Goal: Complete application form

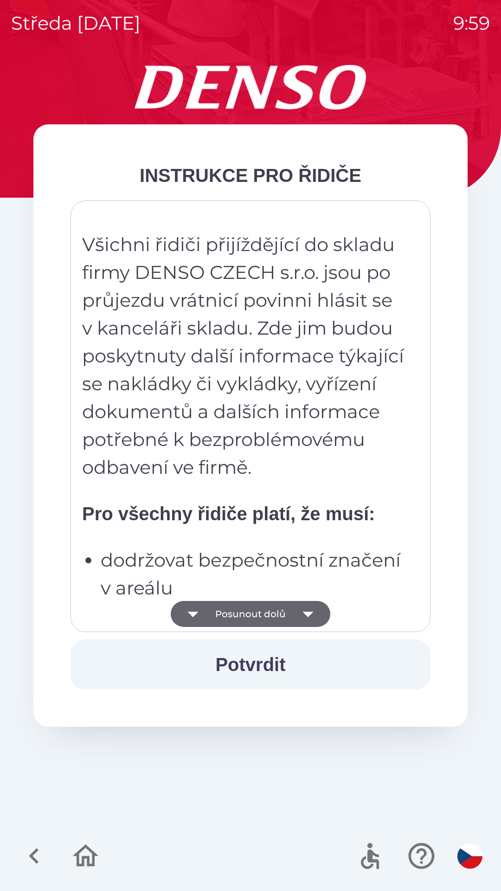
click at [261, 659] on button "Potvrdit" at bounding box center [251, 665] width 360 height 50
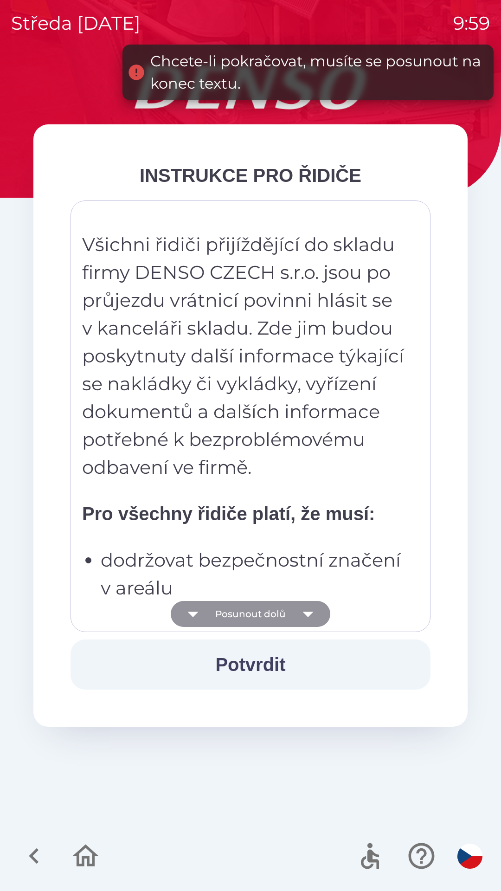
click at [275, 610] on button "Posunout dolů" at bounding box center [251, 614] width 160 height 26
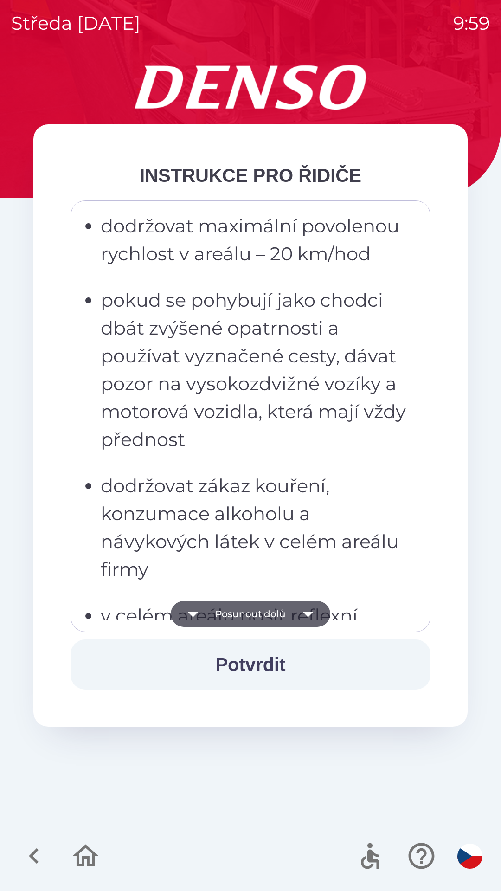
click at [254, 620] on button "Posunout dolů" at bounding box center [251, 614] width 160 height 26
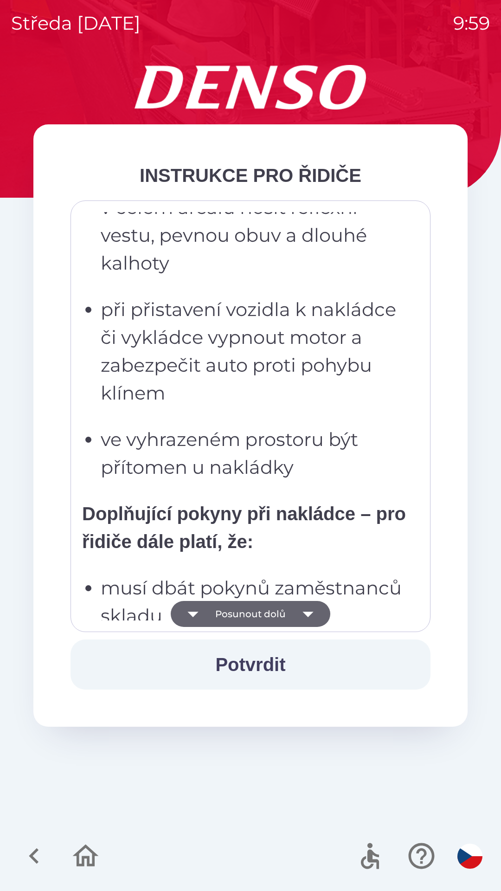
click at [263, 613] on button "Posunout dolů" at bounding box center [251, 614] width 160 height 26
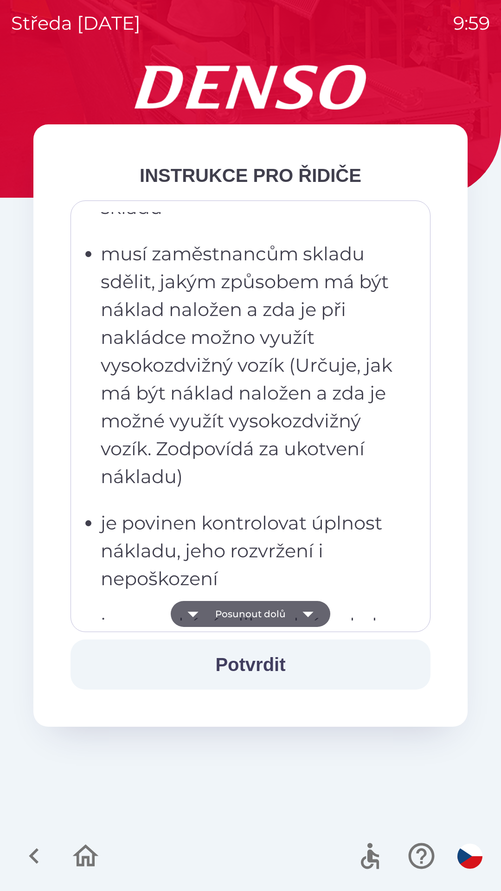
click at [260, 610] on button "Posunout dolů" at bounding box center [251, 614] width 160 height 26
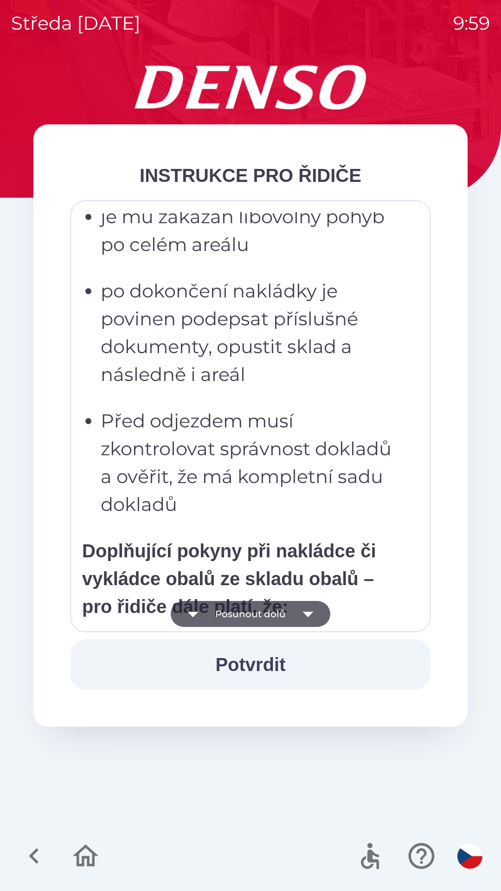
click at [258, 613] on button "Posunout dolů" at bounding box center [251, 614] width 160 height 26
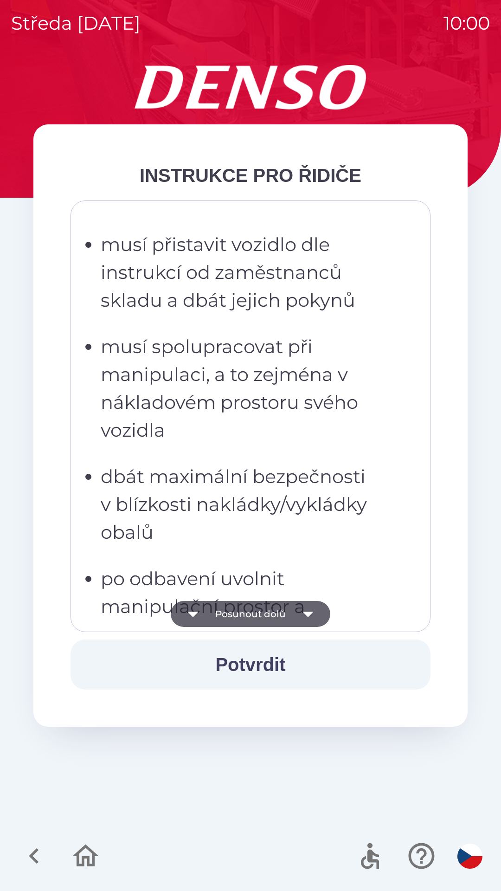
click at [254, 617] on button "Posunout dolů" at bounding box center [251, 614] width 160 height 26
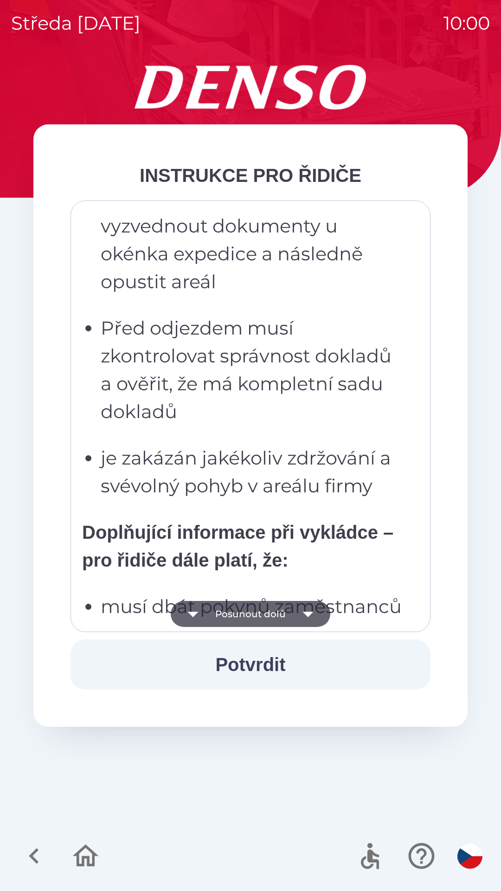
click at [264, 610] on button "Posunout dolů" at bounding box center [251, 614] width 160 height 26
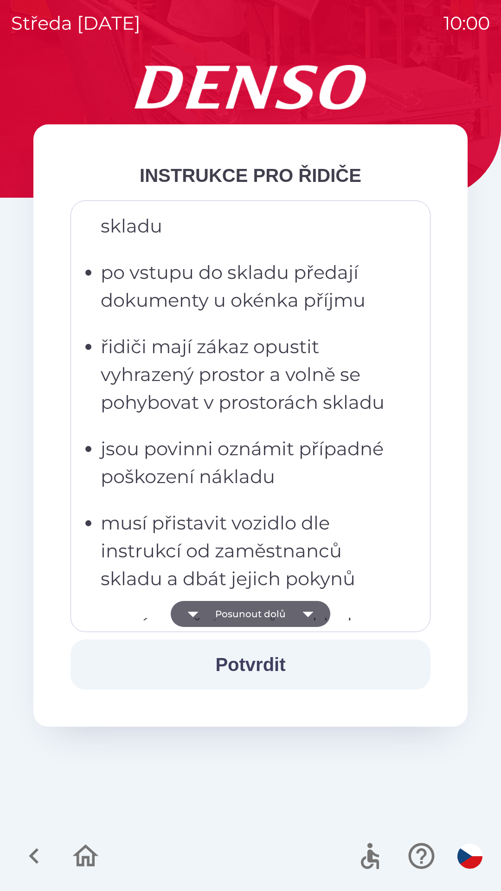
click at [251, 613] on button "Posunout dolů" at bounding box center [251, 614] width 160 height 26
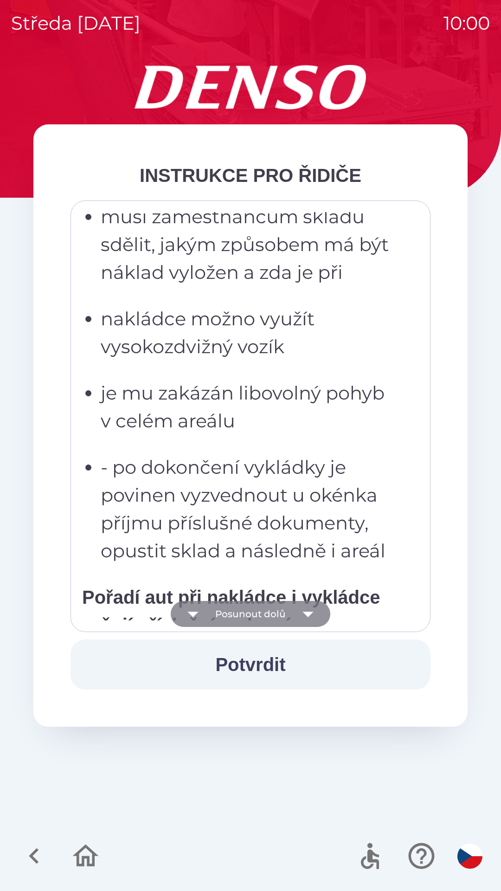
click at [258, 614] on button "Posunout dolů" at bounding box center [251, 614] width 160 height 26
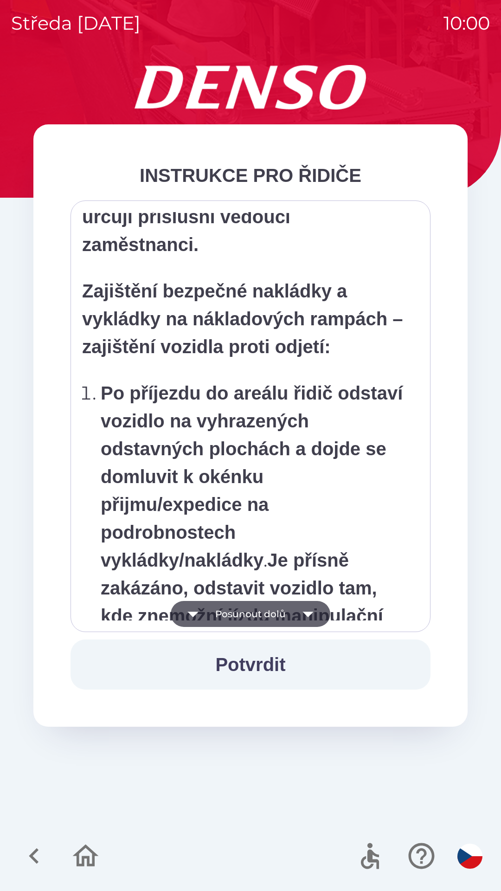
click at [257, 612] on button "Posunout dolů" at bounding box center [251, 614] width 160 height 26
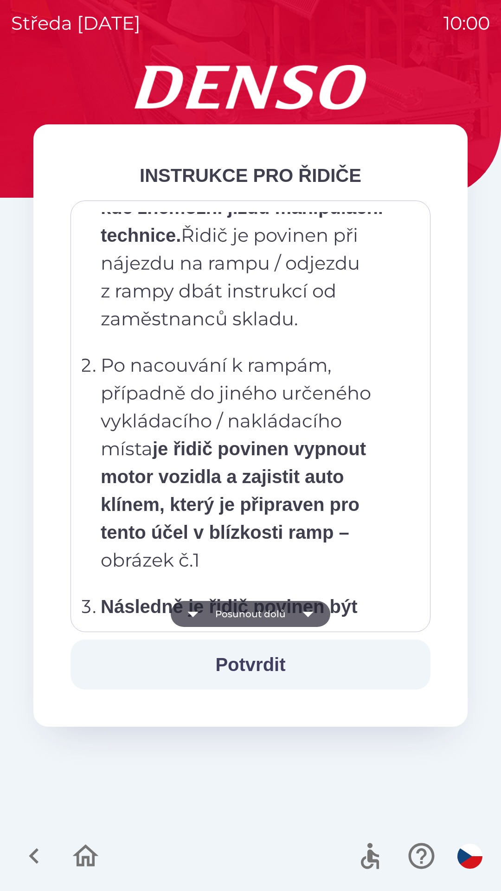
click at [256, 613] on button "Posunout dolů" at bounding box center [251, 614] width 160 height 26
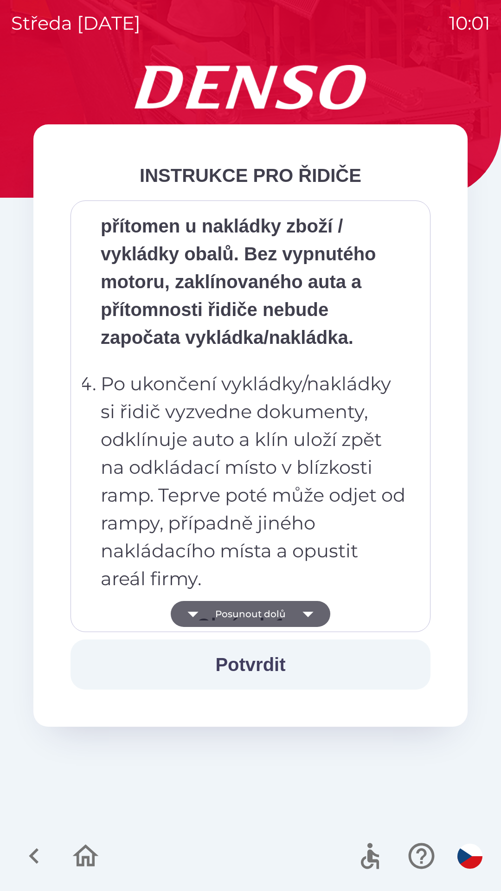
click at [252, 615] on button "Posunout dolů" at bounding box center [251, 614] width 160 height 26
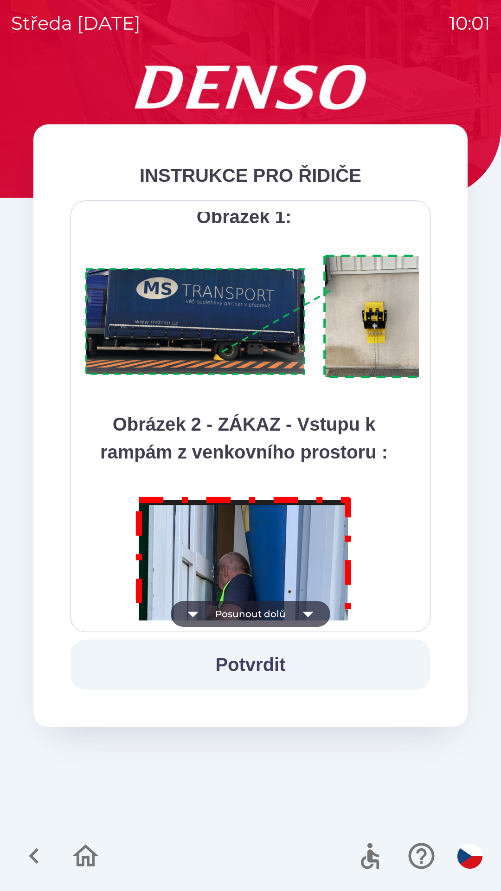
click at [261, 616] on button "Posunout dolů" at bounding box center [251, 614] width 160 height 26
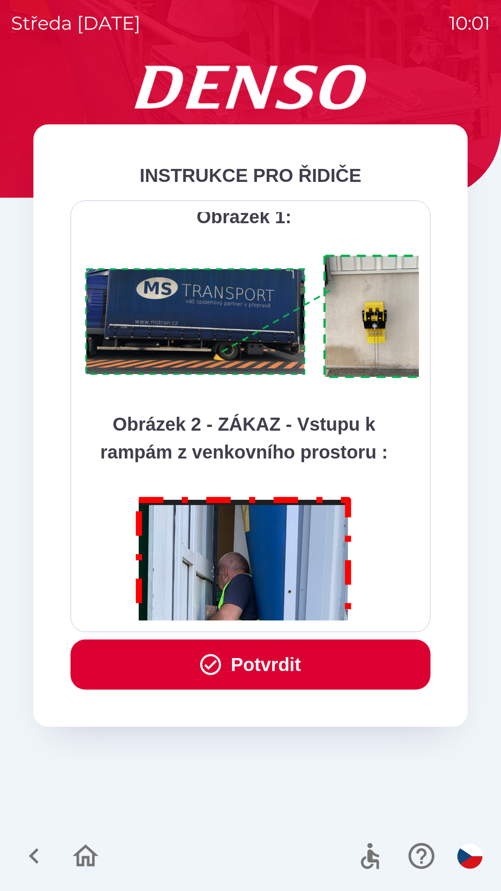
scroll to position [5217, 0]
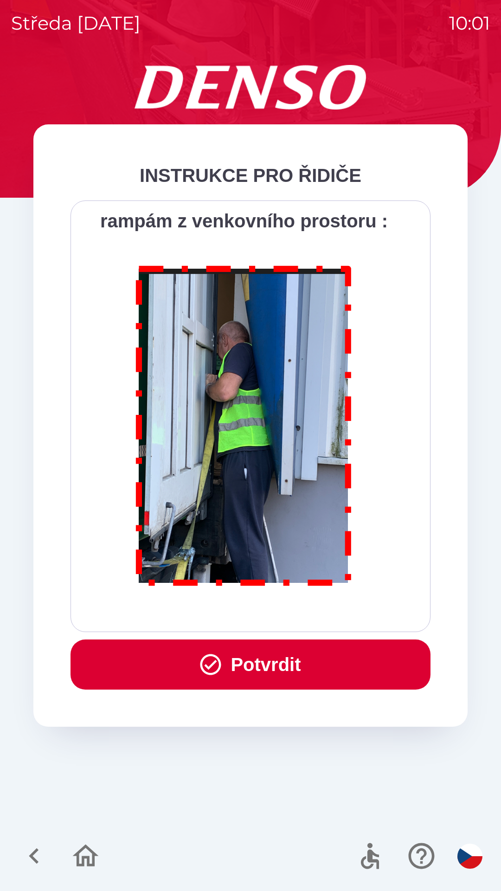
click at [273, 659] on button "Potvrdit" at bounding box center [251, 665] width 360 height 50
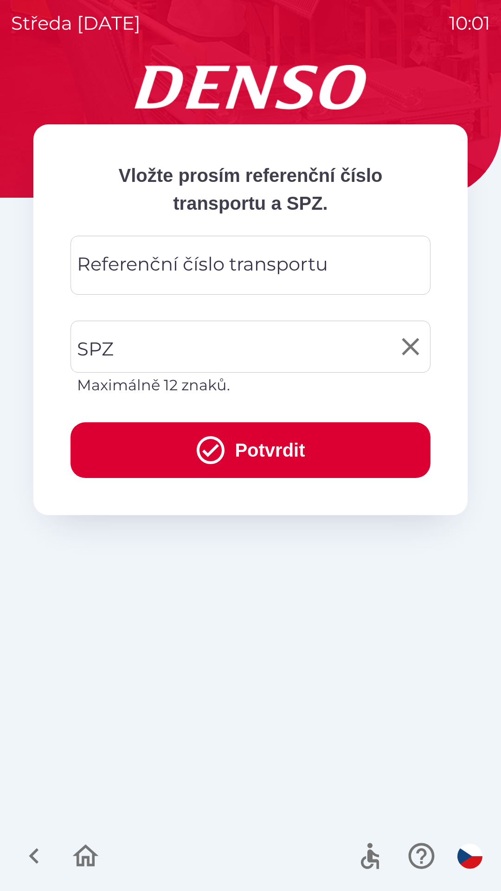
click at [162, 354] on input "SPZ" at bounding box center [244, 347] width 338 height 44
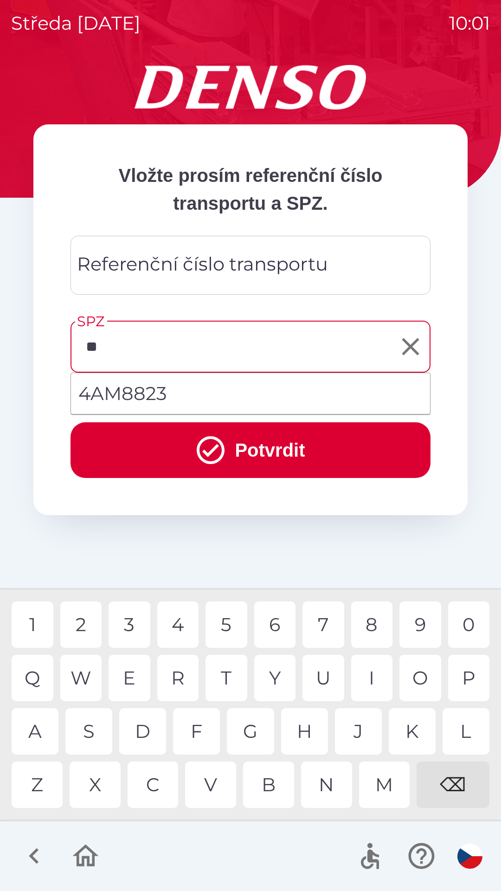
click at [30, 723] on div "A" at bounding box center [35, 731] width 47 height 46
click at [387, 785] on div "M" at bounding box center [384, 785] width 51 height 46
click at [372, 627] on div "8" at bounding box center [372, 625] width 42 height 46
type input "*******"
click at [135, 621] on div "3" at bounding box center [130, 625] width 42 height 46
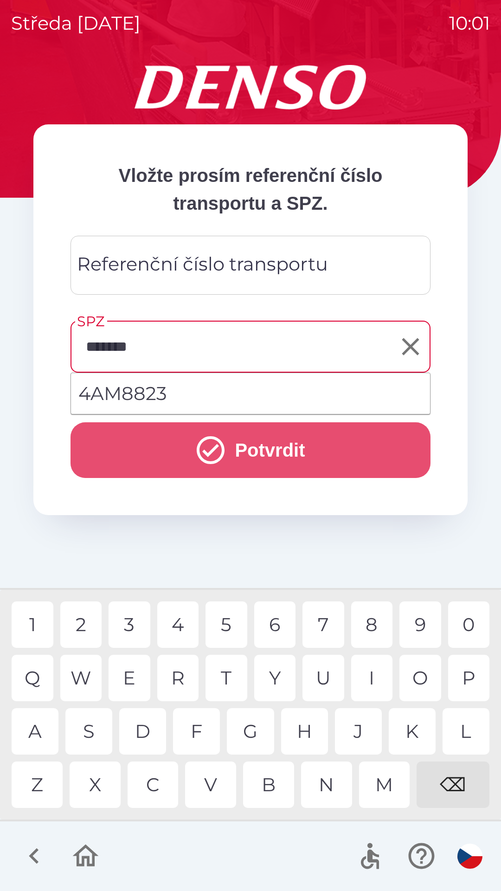
click at [264, 449] on button "Potvrdit" at bounding box center [251, 450] width 360 height 56
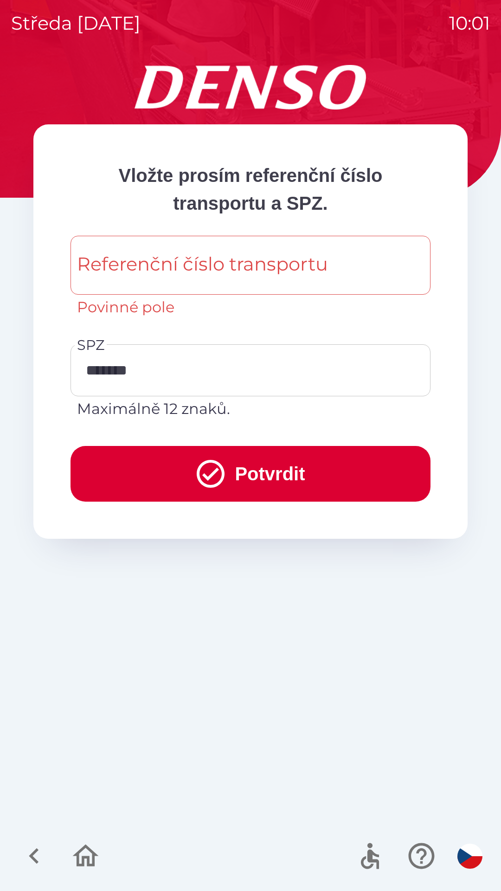
click at [211, 476] on icon "submit" at bounding box center [210, 473] width 33 height 33
click at [240, 367] on input "*******" at bounding box center [244, 371] width 338 height 44
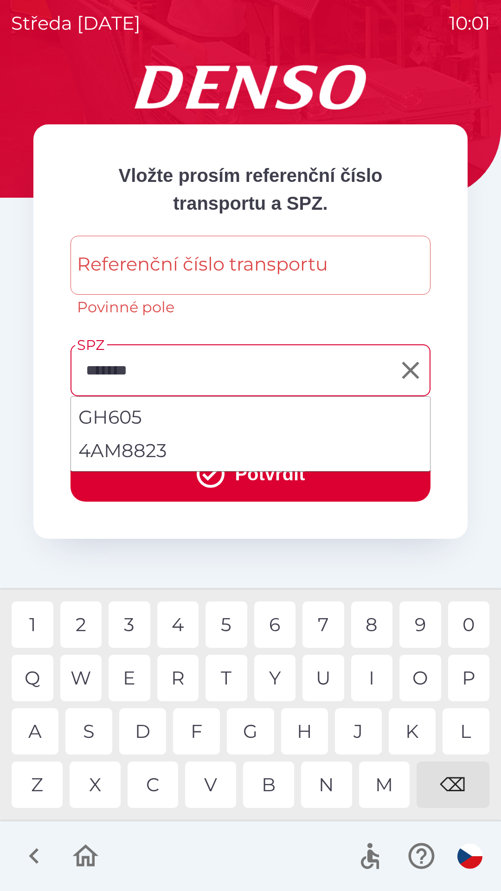
click at [416, 368] on icon "Clear" at bounding box center [411, 371] width 30 height 30
click at [136, 453] on li "4AM8823" at bounding box center [250, 450] width 359 height 33
type input "*******"
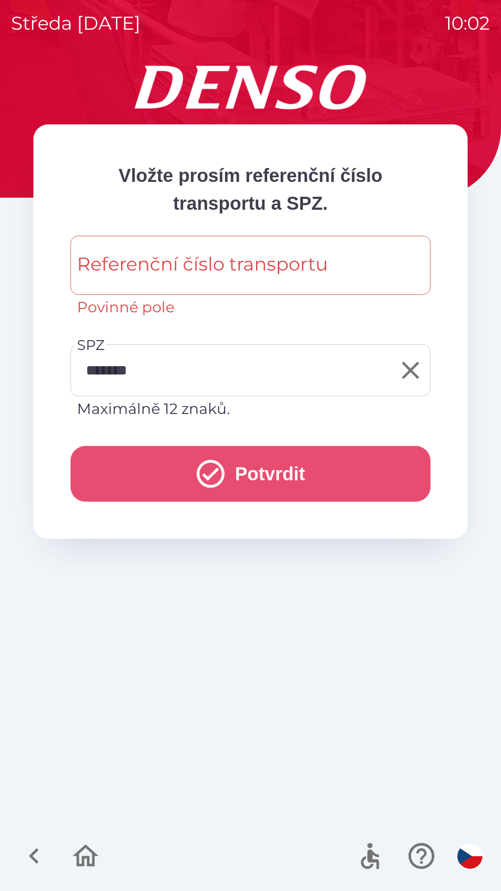
click at [275, 473] on button "Potvrdit" at bounding box center [251, 474] width 360 height 56
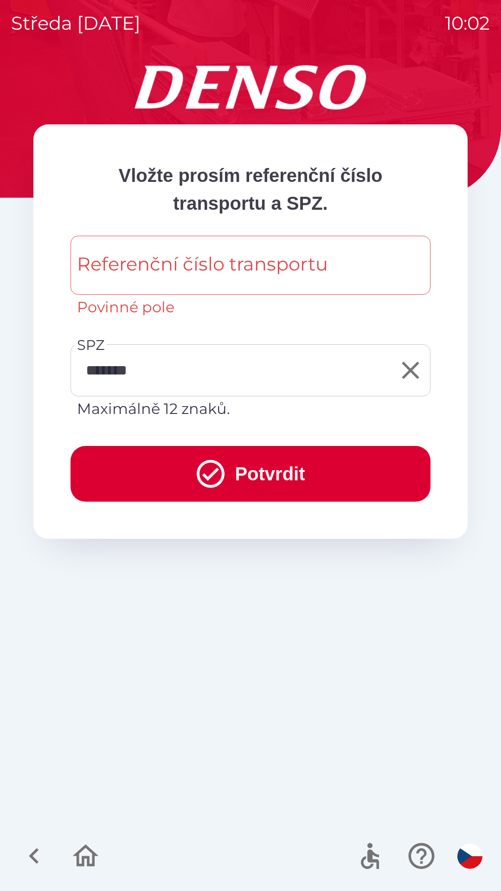
click at [307, 254] on div "Referenční číslo transportu Referenční číslo transportu Povinné pole" at bounding box center [251, 277] width 360 height 83
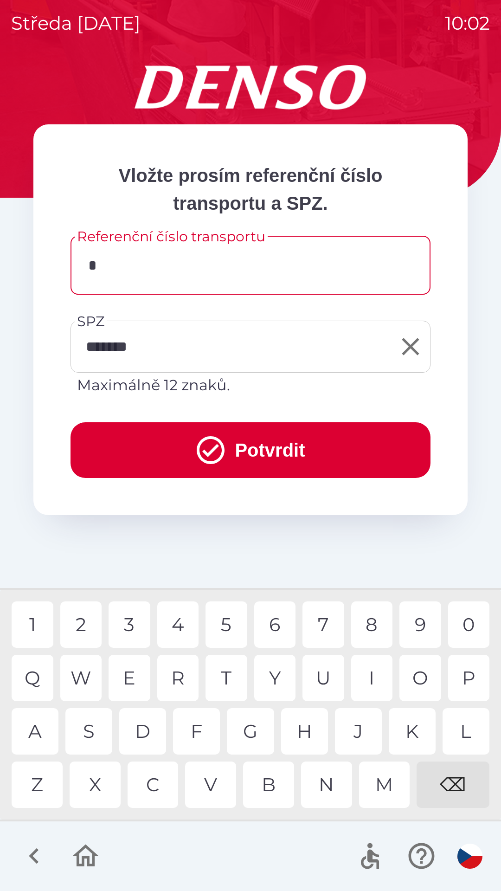
click at [410, 727] on div "K" at bounding box center [412, 731] width 47 height 46
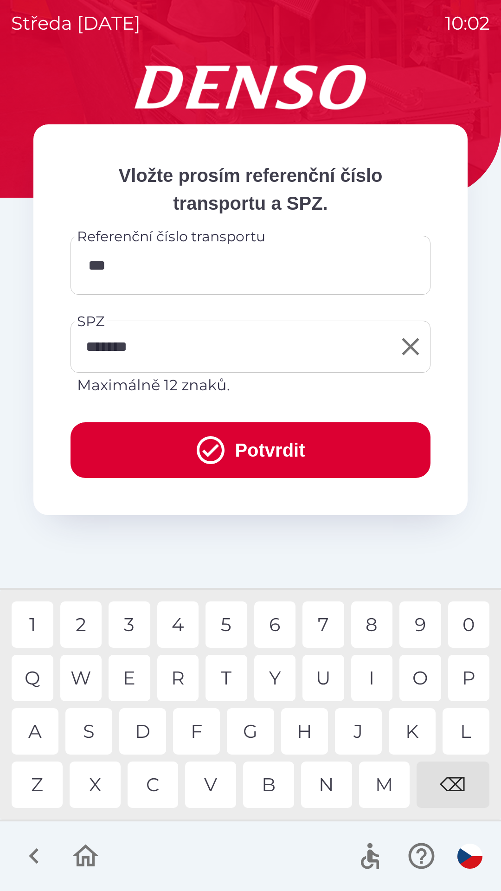
click at [156, 786] on div "C" at bounding box center [153, 785] width 51 height 46
click at [328, 674] on div "U" at bounding box center [324, 678] width 42 height 46
click at [229, 627] on div "5" at bounding box center [227, 625] width 42 height 46
click at [474, 625] on div "0" at bounding box center [469, 625] width 42 height 46
click at [275, 624] on div "6" at bounding box center [275, 625] width 42 height 46
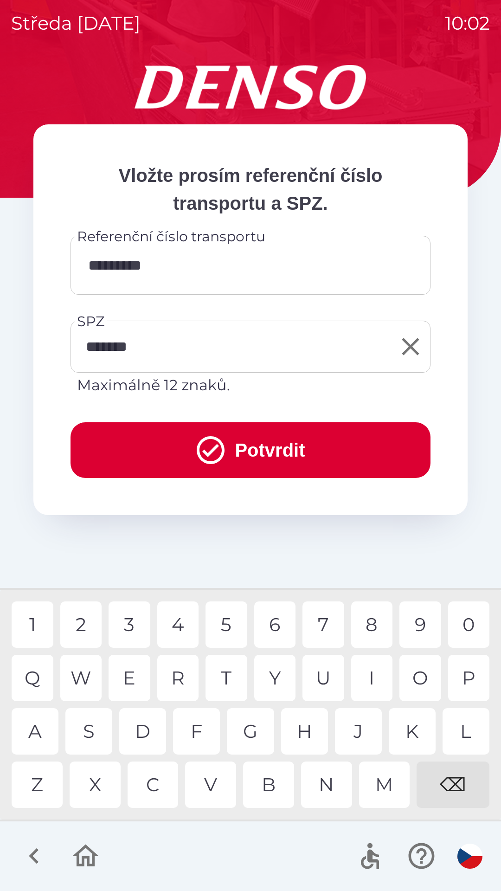
click at [323, 624] on div "7" at bounding box center [324, 625] width 42 height 46
click at [178, 623] on div "4" at bounding box center [178, 625] width 42 height 46
type input "**********"
click at [256, 452] on button "Potvrdit" at bounding box center [251, 450] width 360 height 56
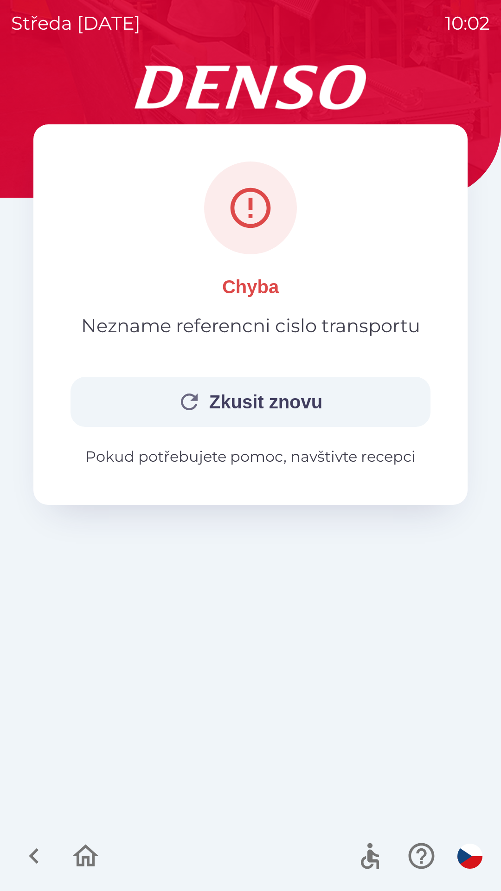
click at [191, 402] on icon "button" at bounding box center [189, 402] width 25 height 25
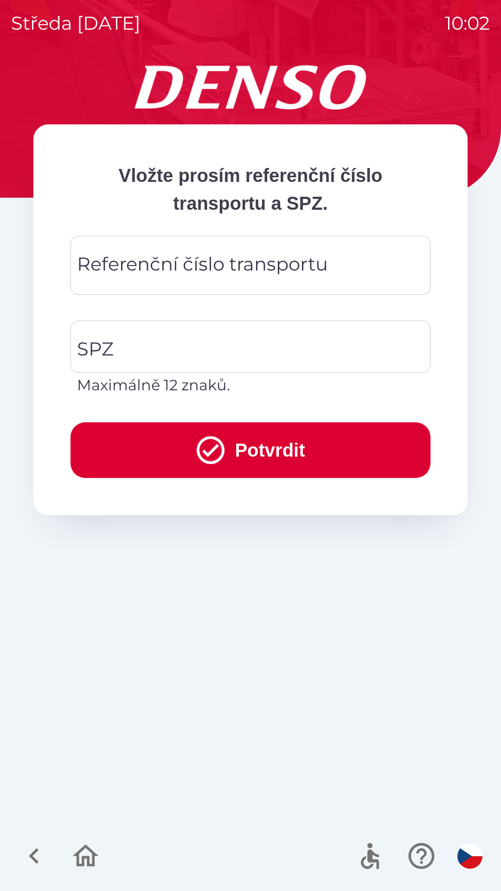
click at [280, 259] on div "Referenční číslo transportu Referenční číslo transportu" at bounding box center [251, 265] width 360 height 59
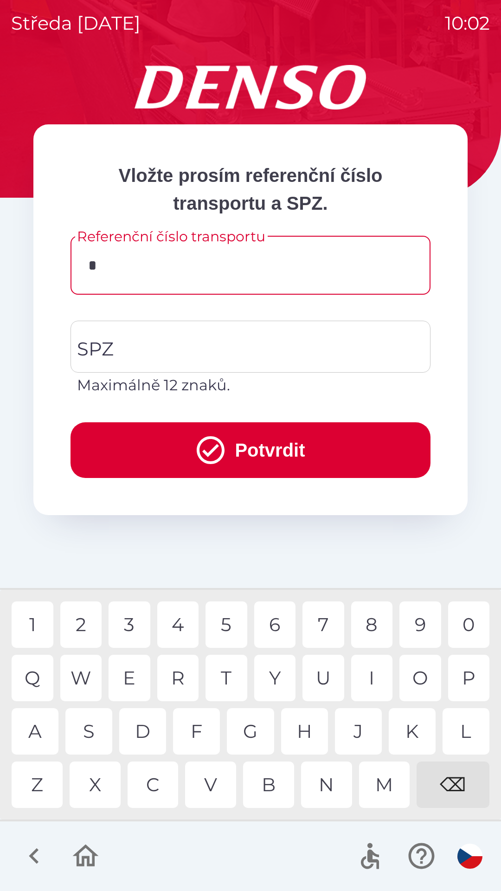
click at [409, 730] on div "K" at bounding box center [412, 731] width 47 height 46
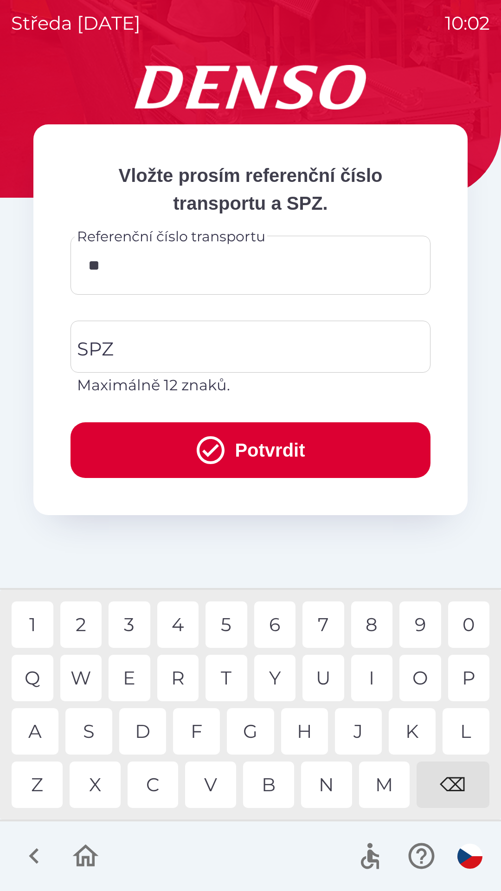
click at [419, 674] on div "O" at bounding box center [421, 678] width 42 height 46
click at [156, 783] on div "C" at bounding box center [153, 785] width 51 height 46
click at [319, 676] on div "U" at bounding box center [324, 678] width 42 height 46
click at [225, 621] on div "5" at bounding box center [227, 625] width 42 height 46
click at [374, 627] on div "8" at bounding box center [372, 625] width 42 height 46
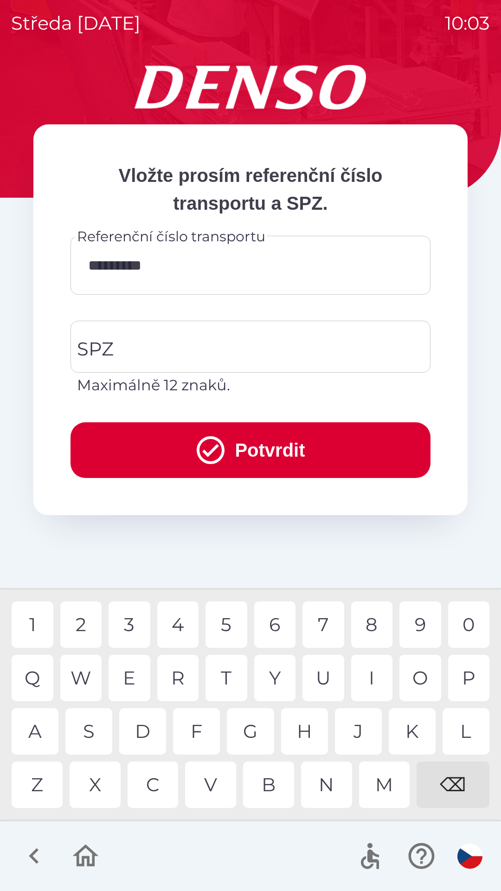
click at [325, 623] on div "7" at bounding box center [324, 625] width 42 height 46
click at [179, 626] on div "4" at bounding box center [178, 625] width 42 height 46
type input "**********"
click at [225, 623] on div "5" at bounding box center [227, 625] width 42 height 46
click at [257, 448] on button "Potvrdit" at bounding box center [251, 450] width 360 height 56
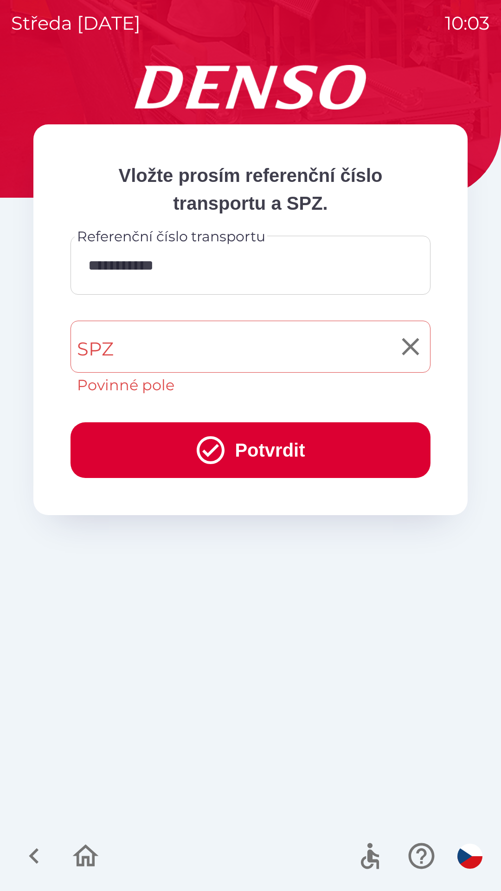
click at [167, 343] on input "SPZ" at bounding box center [244, 347] width 338 height 44
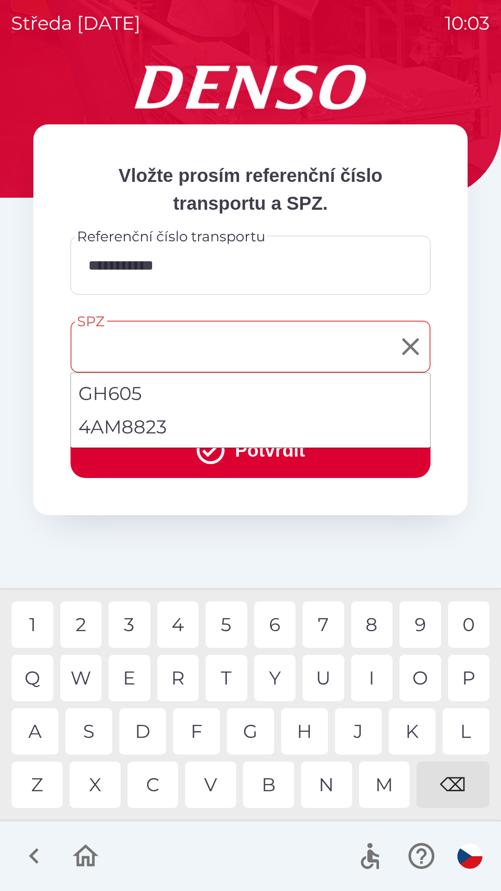
click at [135, 426] on li "4AM8823" at bounding box center [250, 426] width 359 height 33
type input "*******"
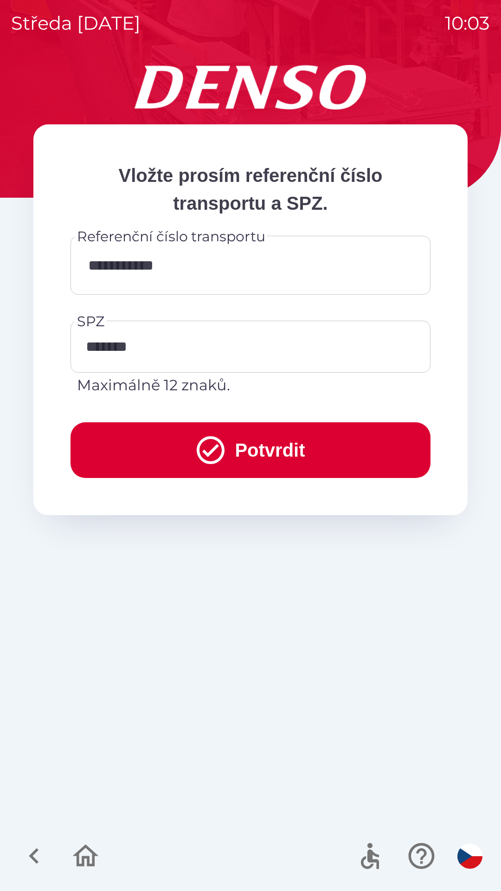
click at [269, 451] on button "Potvrdit" at bounding box center [251, 450] width 360 height 56
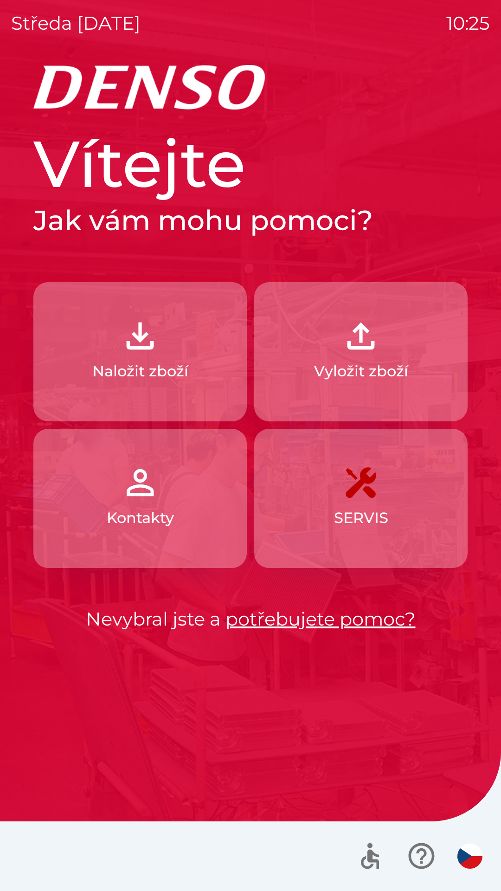
click at [160, 369] on p "Naložit zboží" at bounding box center [140, 371] width 96 height 22
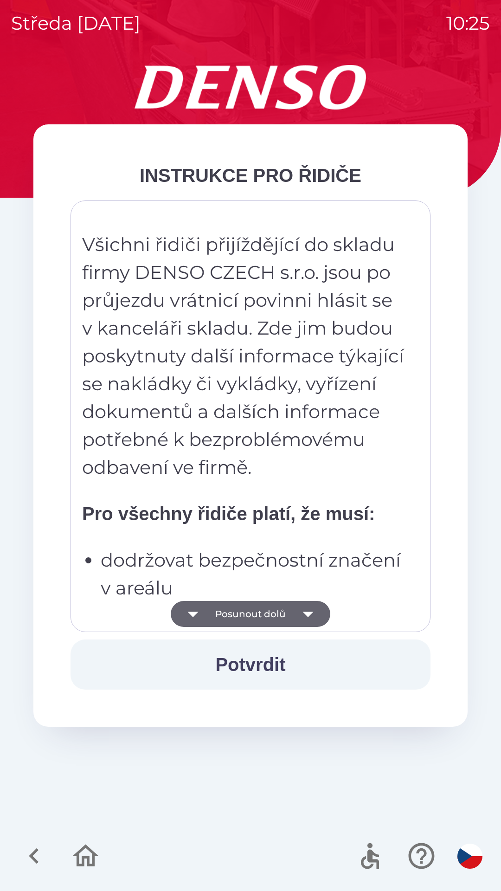
click at [305, 614] on icon "button" at bounding box center [308, 615] width 11 height 6
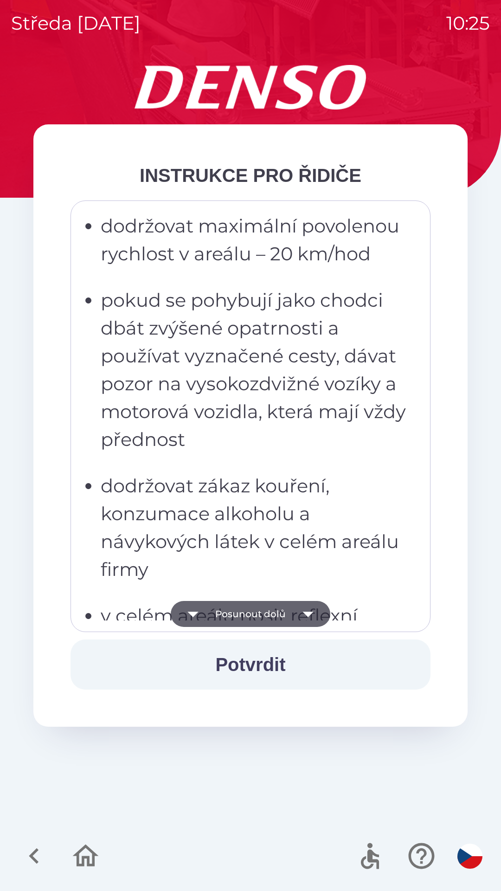
click at [306, 617] on icon "button" at bounding box center [308, 614] width 26 height 26
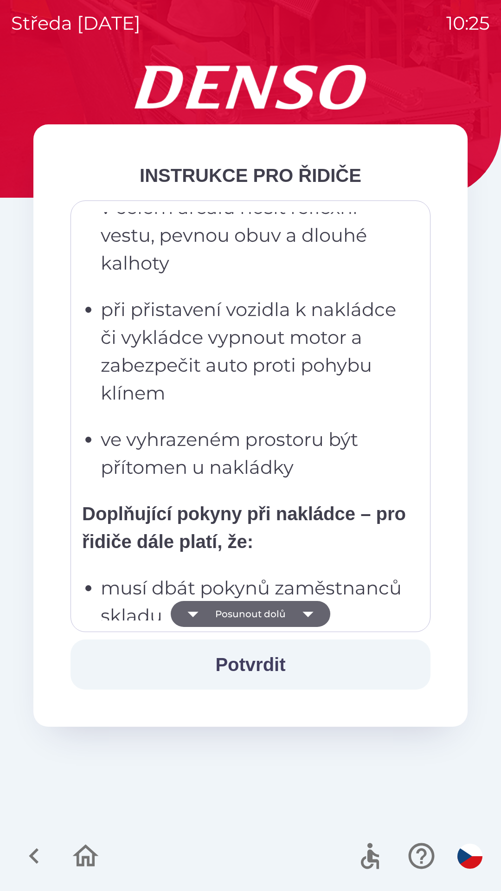
click at [301, 615] on icon "button" at bounding box center [308, 614] width 26 height 26
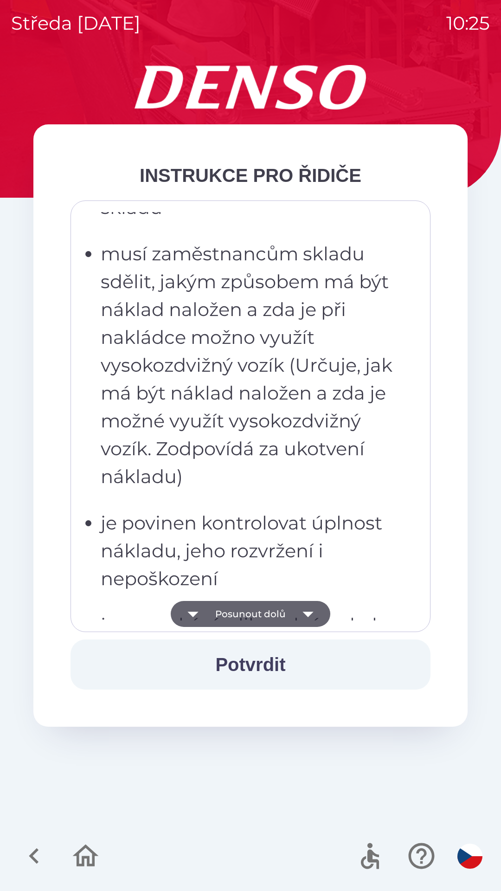
click at [271, 661] on button "Potvrdit" at bounding box center [251, 665] width 360 height 50
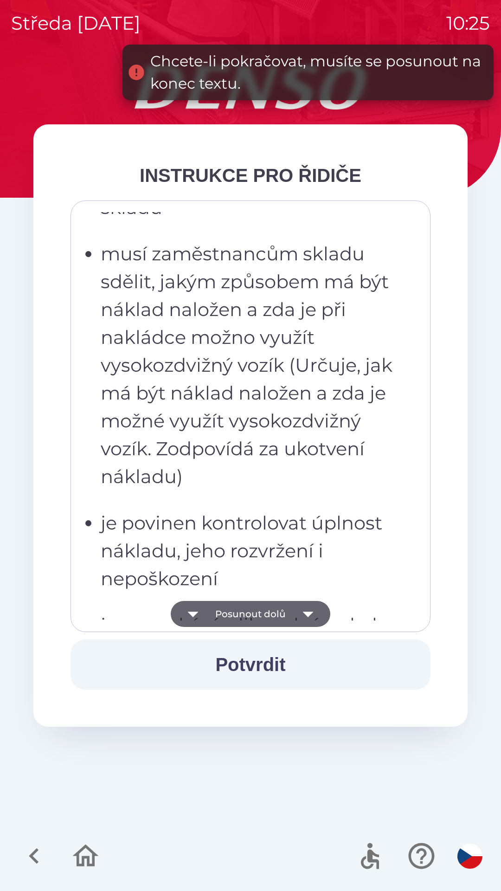
click at [311, 616] on icon "button" at bounding box center [308, 614] width 26 height 26
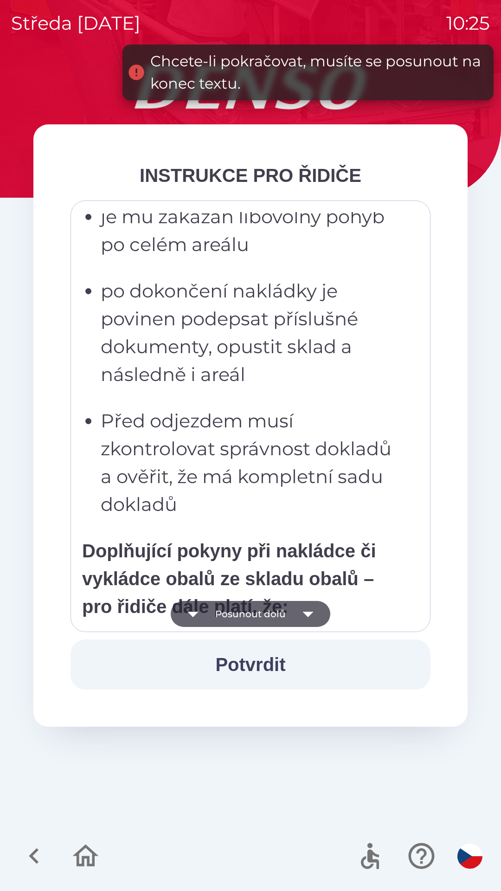
click at [306, 618] on icon "button" at bounding box center [308, 614] width 26 height 26
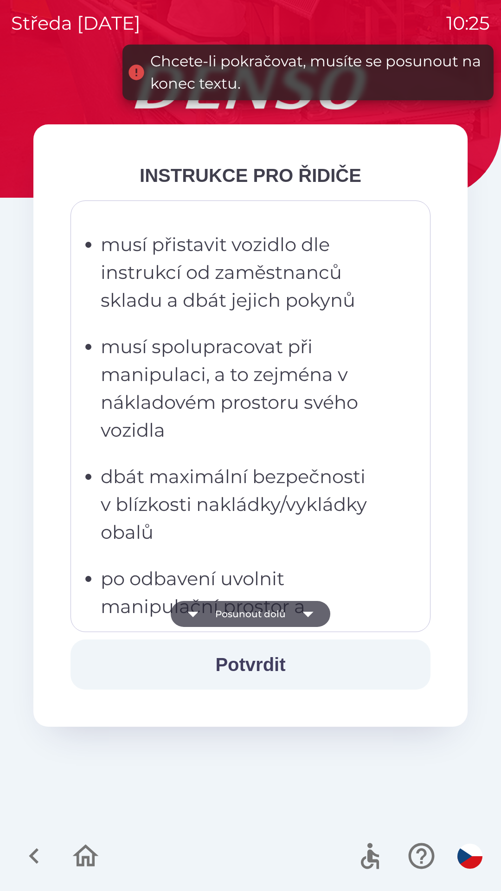
click at [307, 615] on icon "button" at bounding box center [308, 615] width 11 height 6
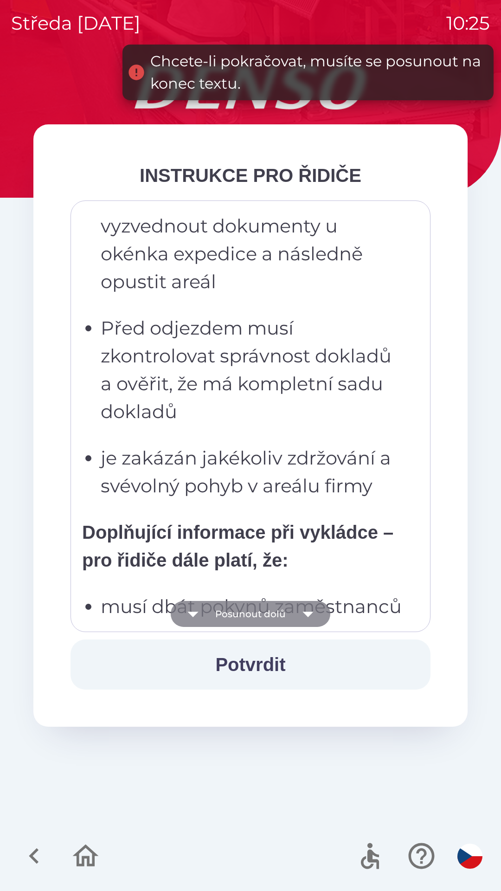
click at [306, 614] on icon "button" at bounding box center [308, 615] width 11 height 6
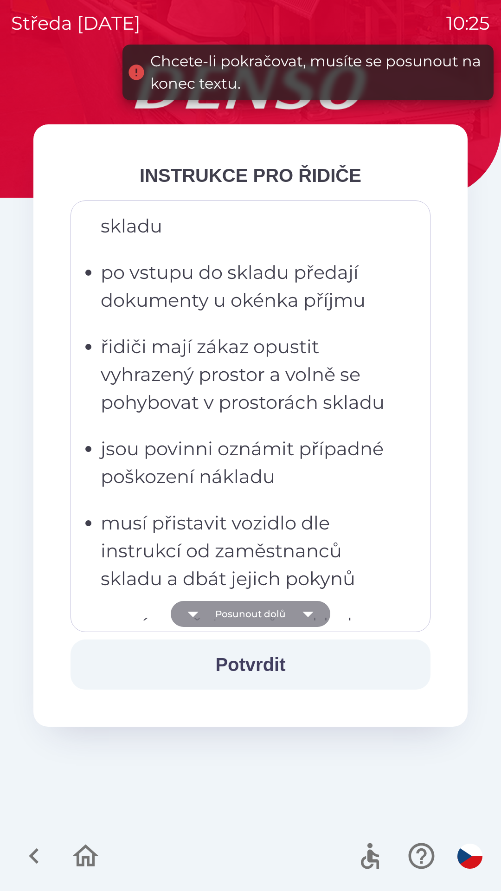
click at [307, 614] on icon "button" at bounding box center [308, 615] width 11 height 6
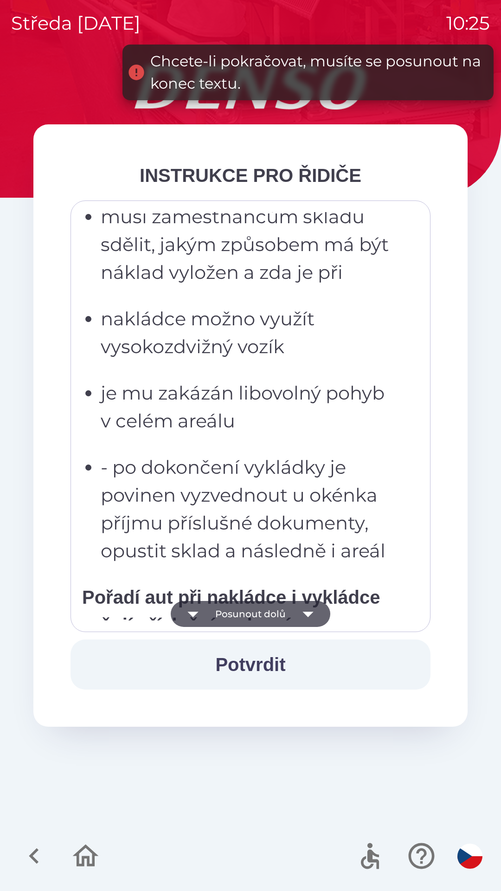
click at [308, 616] on icon "button" at bounding box center [308, 615] width 11 height 6
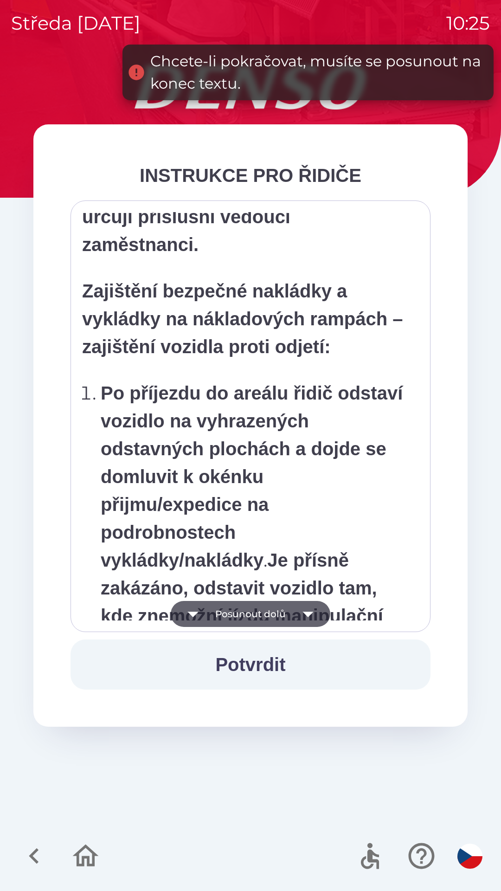
click at [307, 619] on icon "button" at bounding box center [308, 614] width 26 height 26
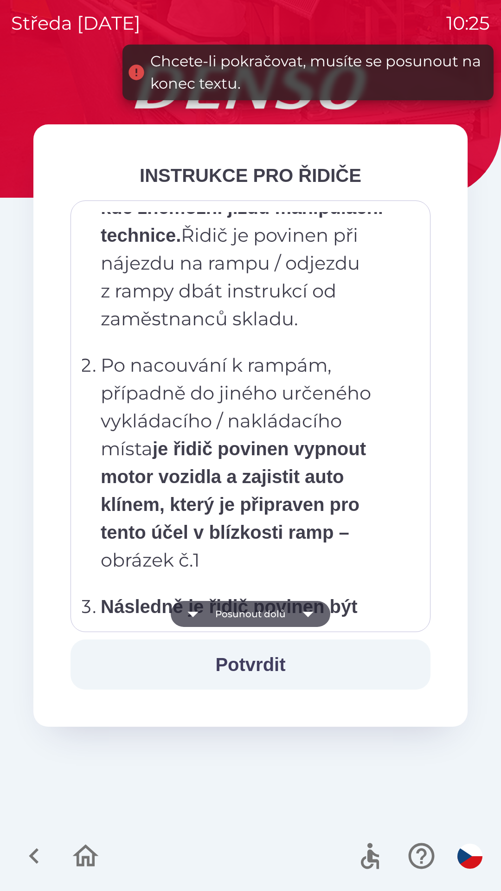
click at [306, 619] on icon "button" at bounding box center [308, 614] width 26 height 26
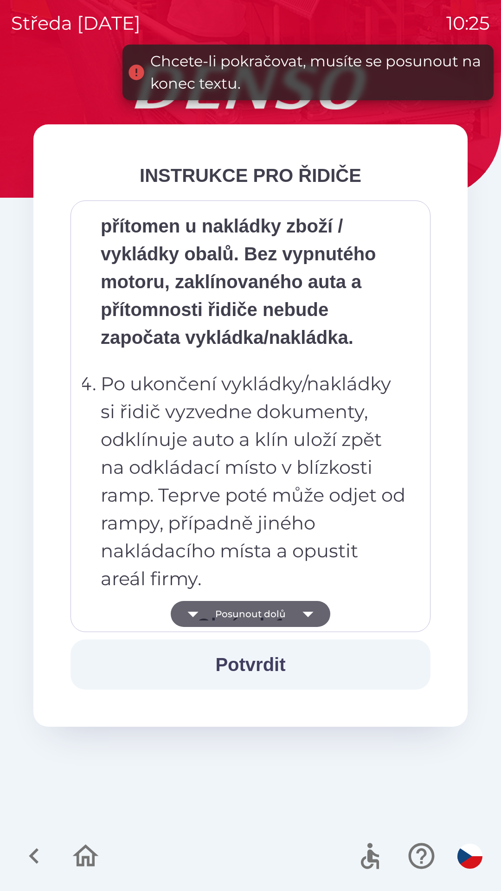
click at [306, 620] on icon "button" at bounding box center [308, 614] width 26 height 26
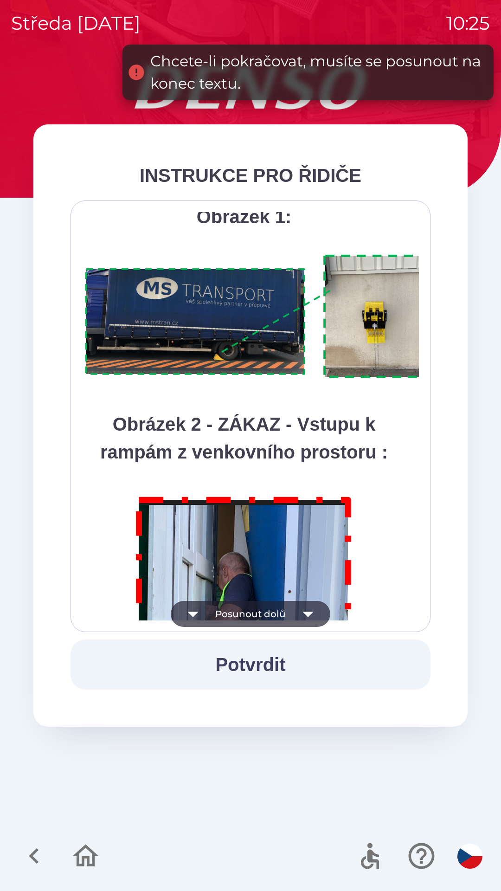
click at [305, 620] on icon "button" at bounding box center [308, 614] width 26 height 26
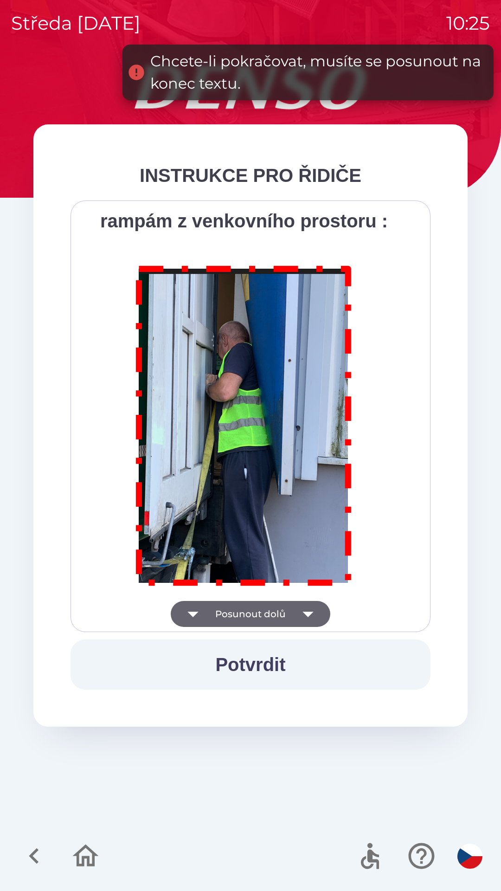
click at [302, 623] on div "Všichni řidiči přijíždějící do skladu firmy DENSO CZECH s.r.o. jsou po průjezdu…" at bounding box center [251, 417] width 360 height 432
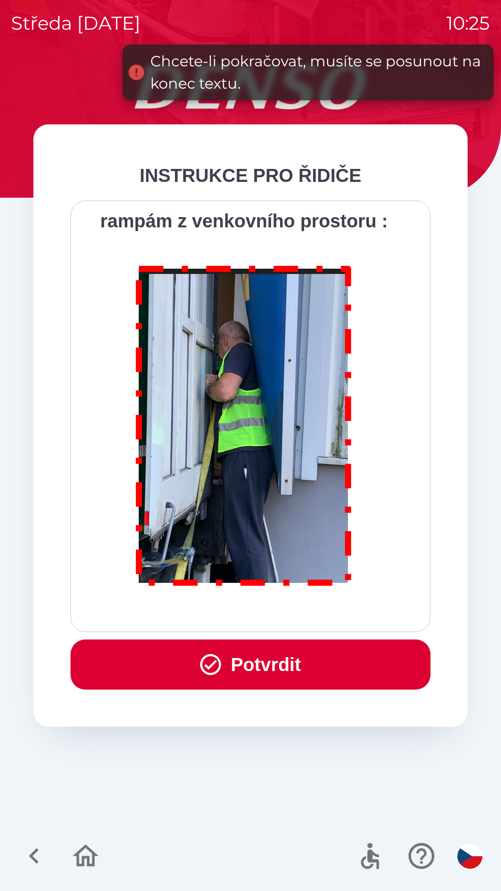
click at [302, 621] on div "Všichni řidiči přijíždějící do skladu firmy DENSO CZECH s.r.o. jsou po průjezdu…" at bounding box center [251, 417] width 360 height 432
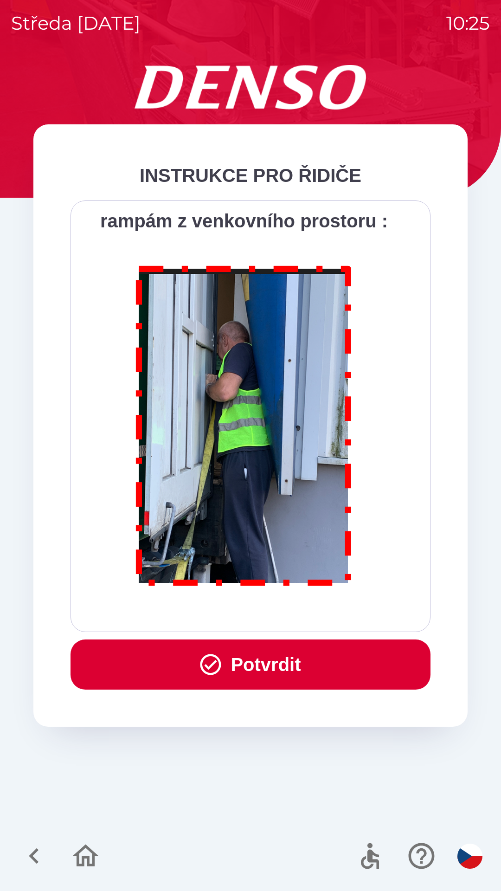
click at [281, 665] on button "Potvrdit" at bounding box center [251, 665] width 360 height 50
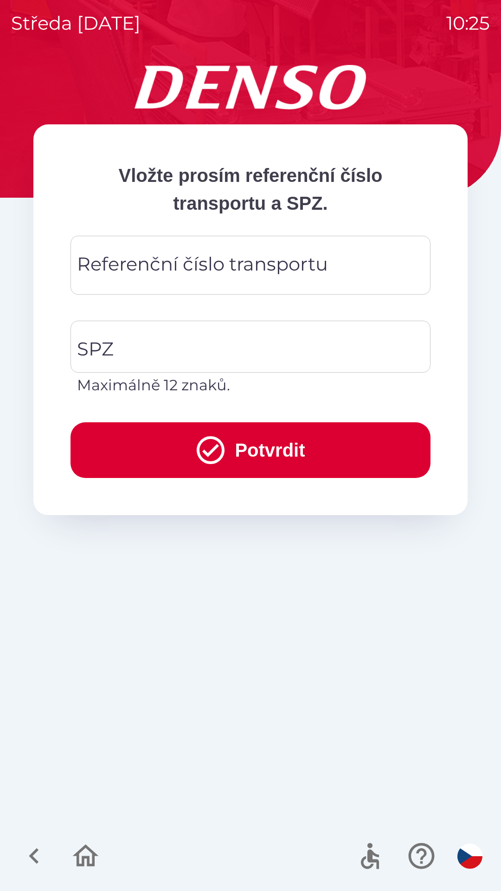
click at [247, 266] on div "Referenční číslo transportu Referenční číslo transportu" at bounding box center [251, 265] width 360 height 59
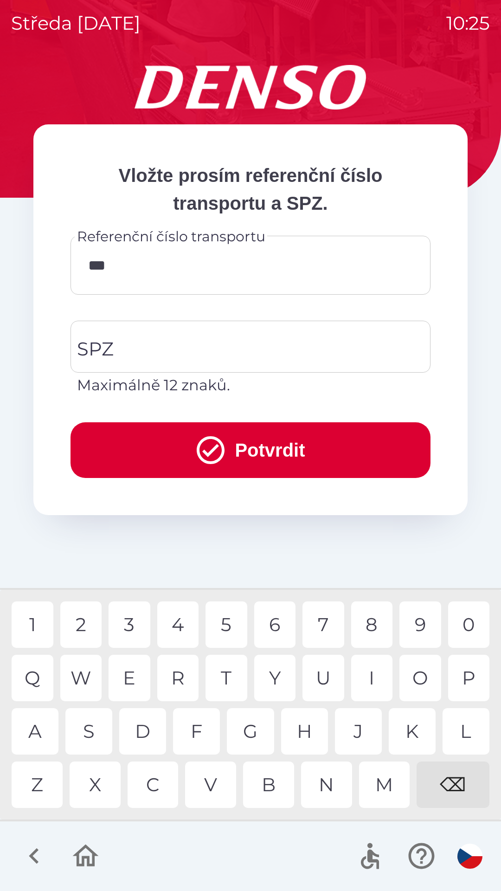
click at [326, 623] on div "7" at bounding box center [324, 625] width 42 height 46
click at [421, 631] on div "9" at bounding box center [421, 625] width 42 height 46
type input "******"
click at [368, 627] on div "8" at bounding box center [372, 625] width 42 height 46
click at [265, 348] on input "SPZ" at bounding box center [244, 347] width 338 height 44
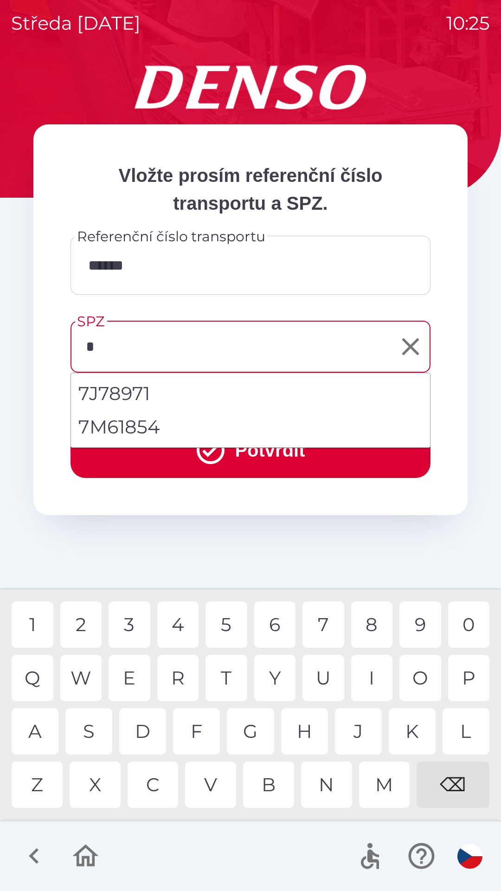
click at [330, 630] on div "7" at bounding box center [324, 625] width 42 height 46
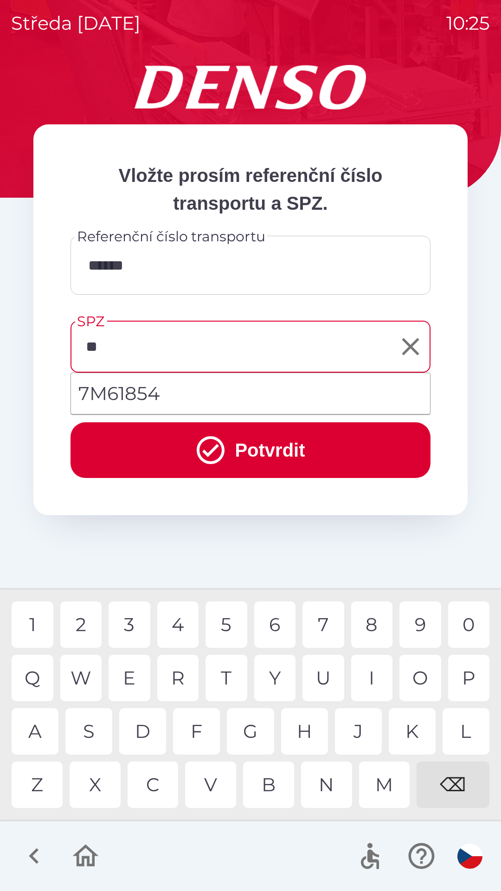
click at [384, 792] on div "M" at bounding box center [384, 785] width 51 height 46
click at [374, 630] on div "8" at bounding box center [372, 625] width 42 height 46
type input "*******"
click at [320, 455] on button "Potvrdit" at bounding box center [251, 450] width 360 height 56
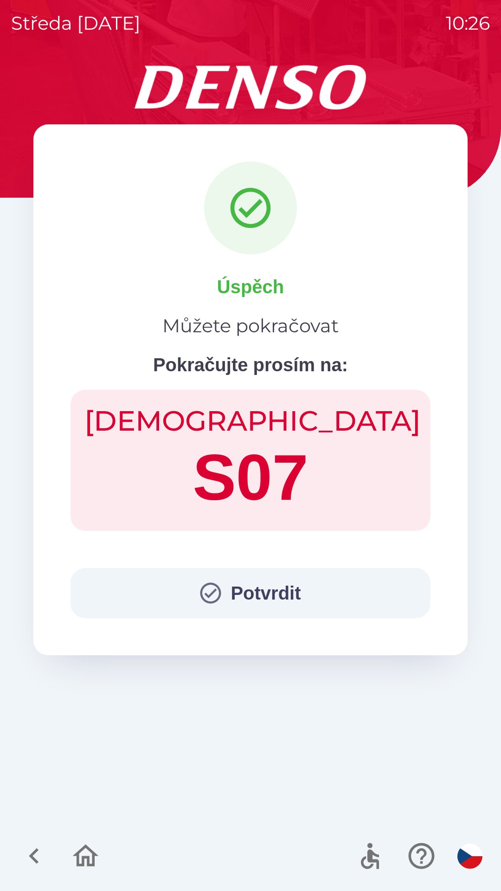
click at [245, 601] on button "Potvrdit" at bounding box center [251, 593] width 360 height 50
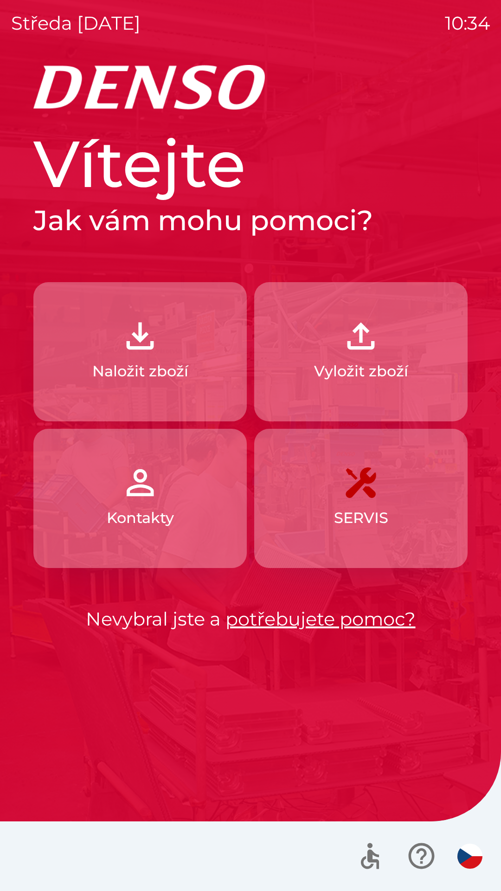
click at [149, 371] on p "Naložit zboží" at bounding box center [140, 371] width 96 height 22
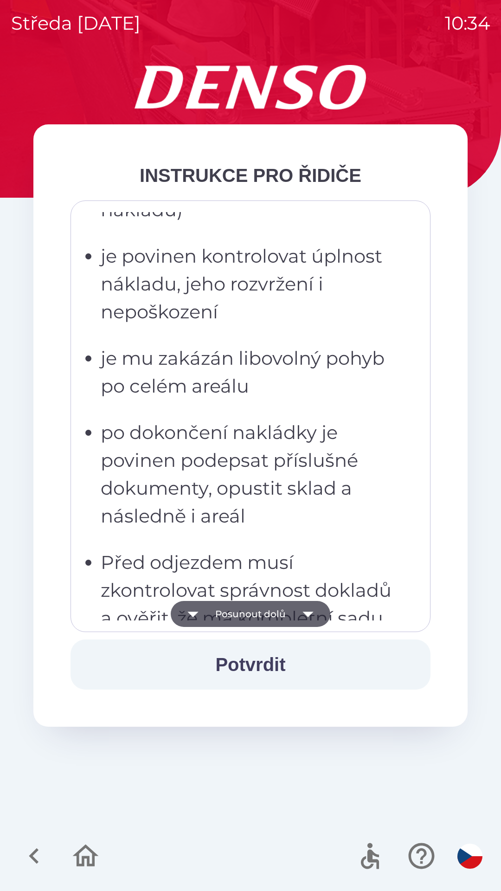
scroll to position [1681, 0]
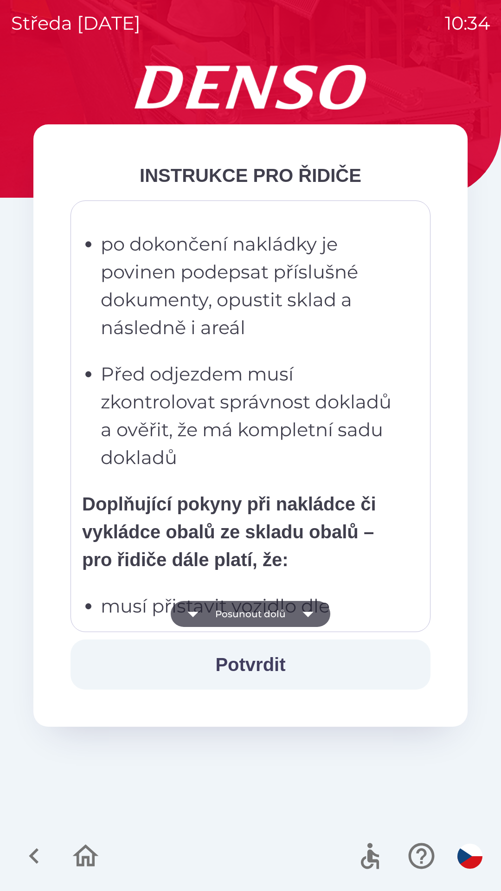
click at [243, 507] on strong "Doplňující pokyny při nakládce či vykládce obalů ze skladu obalů – pro řidiče d…" at bounding box center [229, 532] width 294 height 76
click at [229, 512] on strong "Doplňující pokyny při nakládce či vykládce obalů ze skladu obalů – pro řidiče d…" at bounding box center [229, 532] width 294 height 76
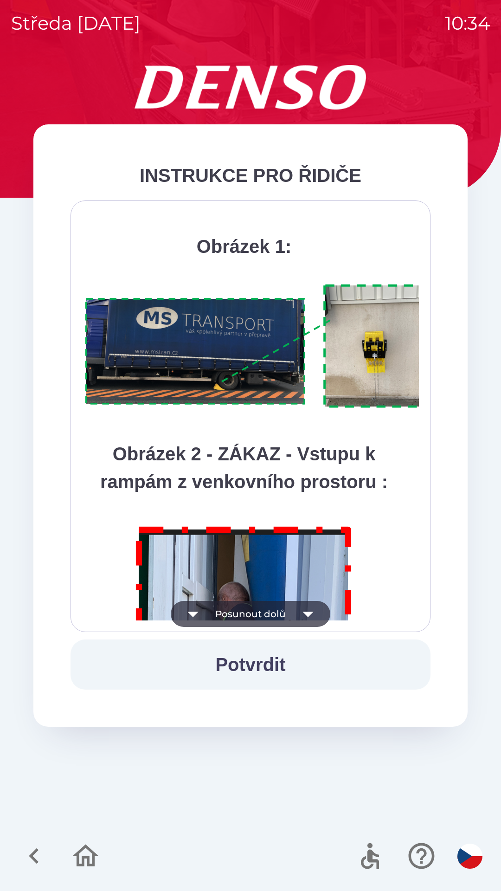
scroll to position [5217, 0]
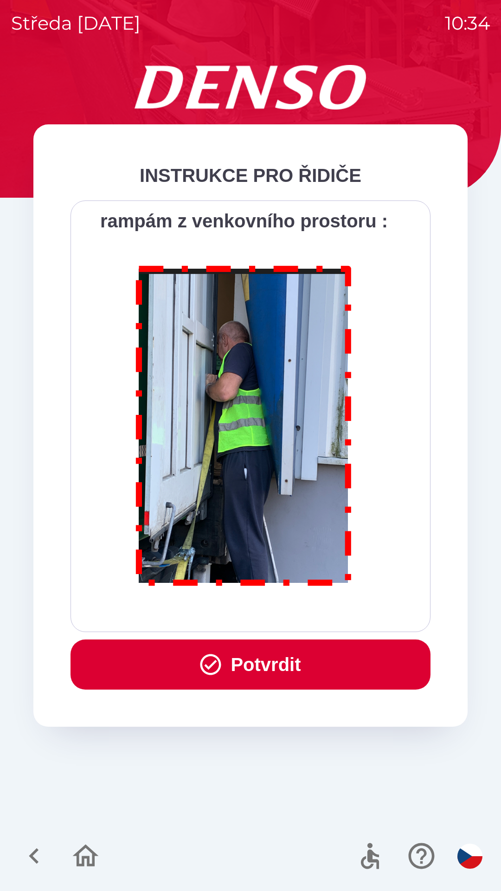
click at [279, 689] on button "Potvrdit" at bounding box center [251, 665] width 360 height 50
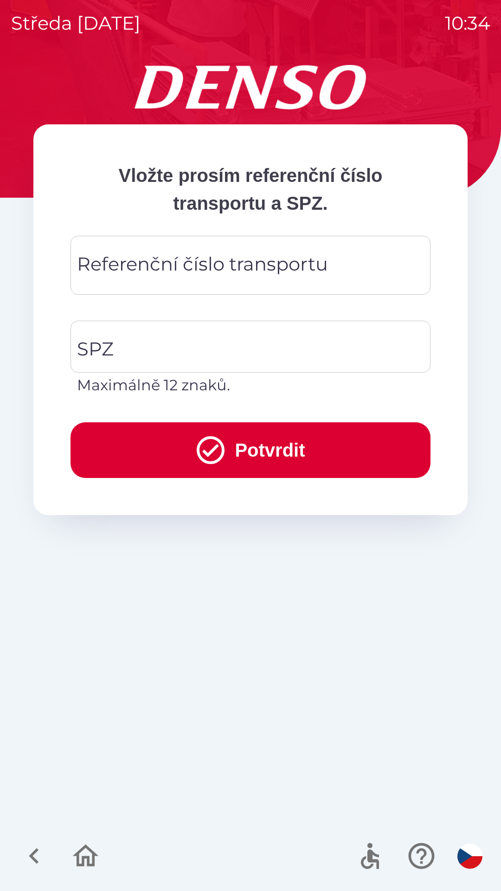
click at [231, 269] on div "Referenční číslo transportu Referenční číslo transportu" at bounding box center [251, 265] width 360 height 59
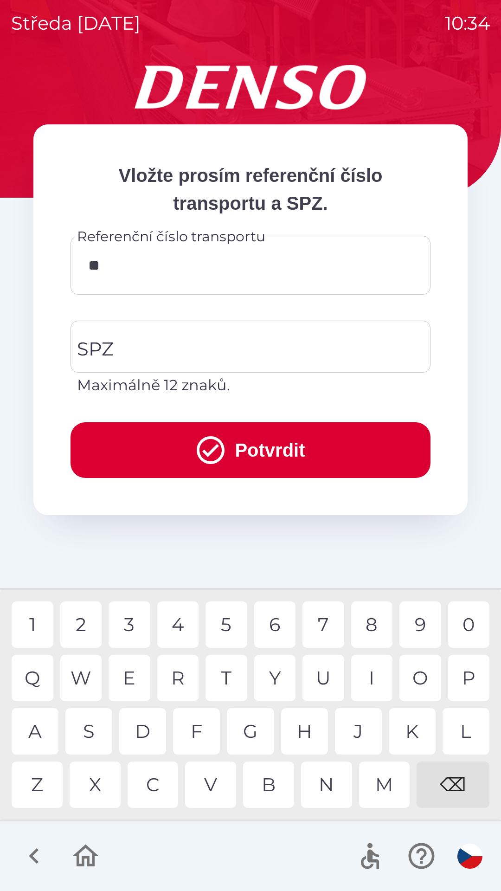
click at [411, 728] on div "K" at bounding box center [412, 731] width 47 height 46
type input "******"
click at [169, 338] on input "SPZ" at bounding box center [244, 347] width 338 height 44
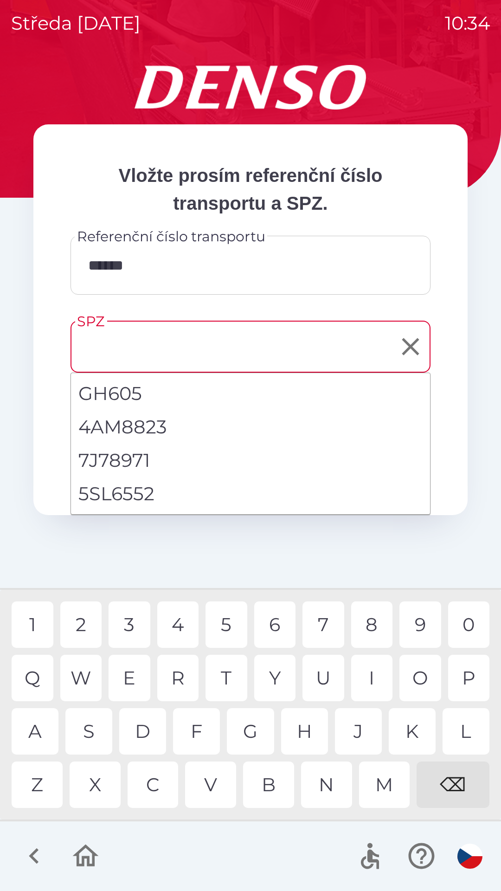
click at [164, 500] on li "5SL6552" at bounding box center [250, 493] width 359 height 33
type input "*******"
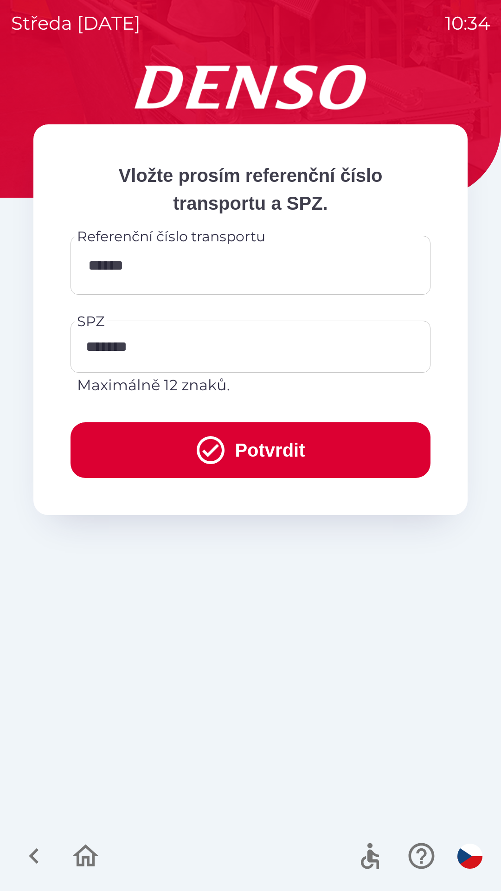
click at [197, 456] on icon "submit" at bounding box center [211, 450] width 28 height 28
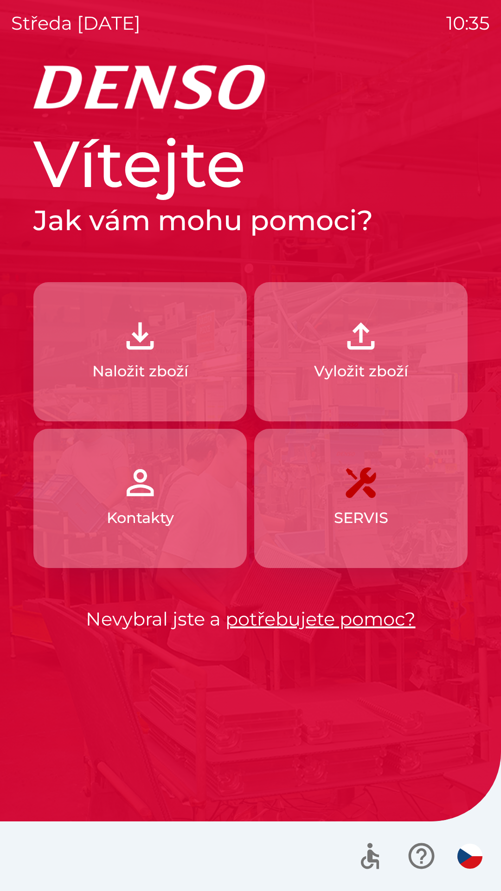
click at [365, 348] on img "button" at bounding box center [361, 336] width 41 height 41
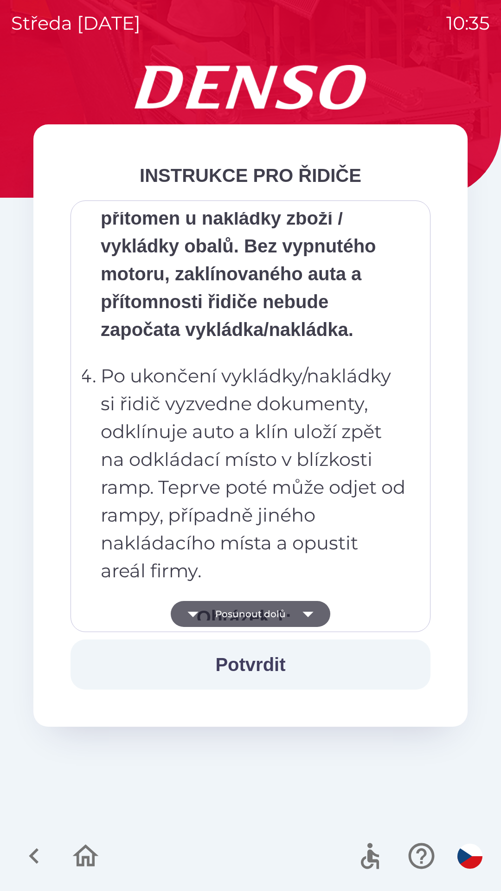
scroll to position [5217, 0]
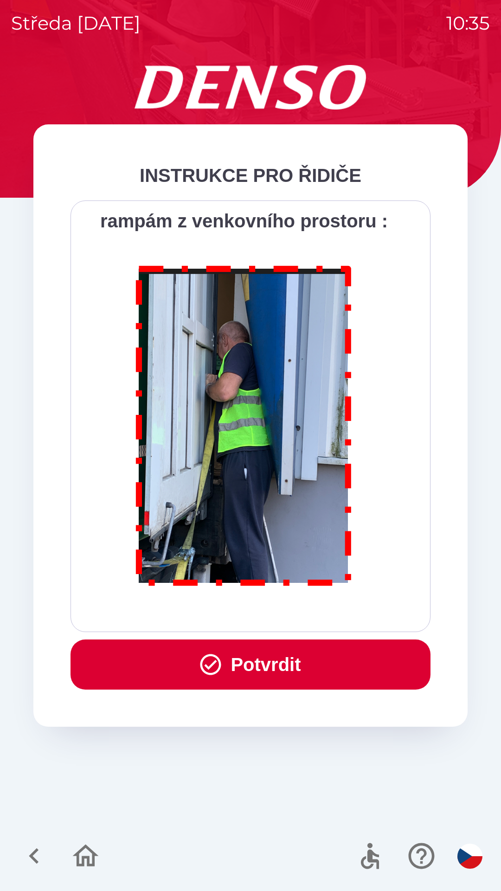
click at [280, 647] on button "Potvrdit" at bounding box center [251, 665] width 360 height 50
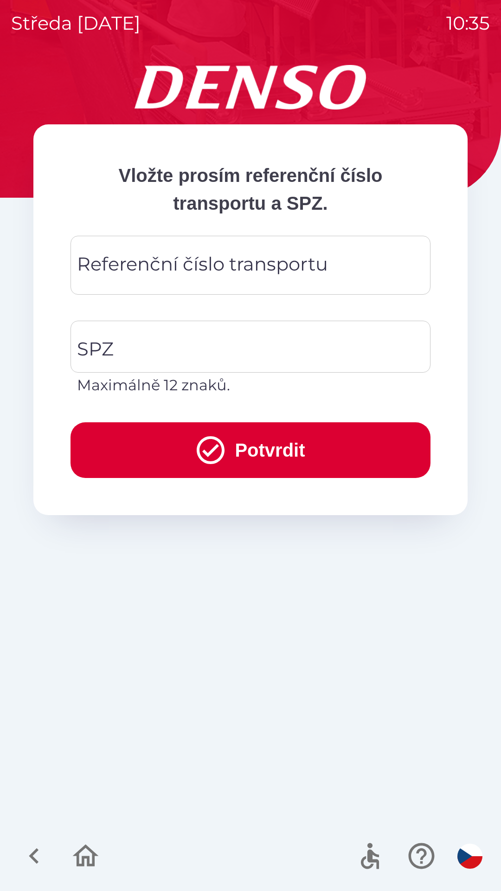
click at [257, 258] on div "Referenční číslo transportu Referenční číslo transportu" at bounding box center [251, 265] width 360 height 59
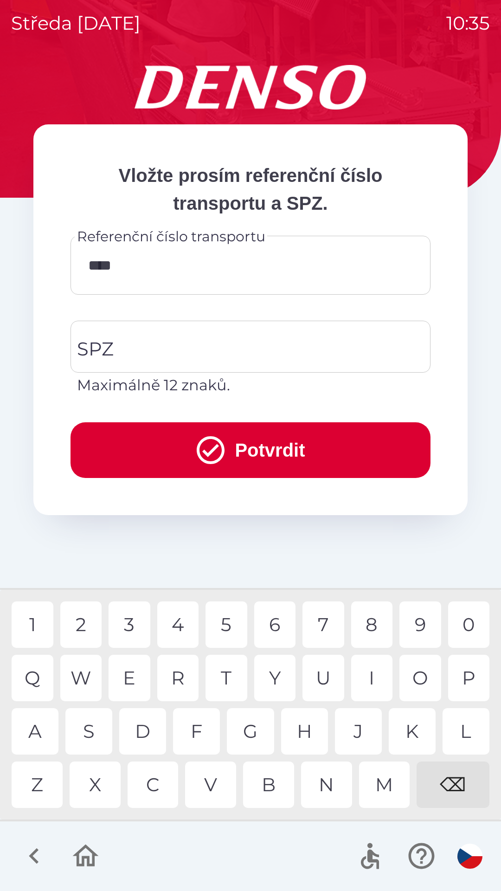
click at [31, 618] on div "1" at bounding box center [33, 625] width 42 height 46
type input "*******"
click at [169, 342] on input "SPZ" at bounding box center [244, 347] width 338 height 44
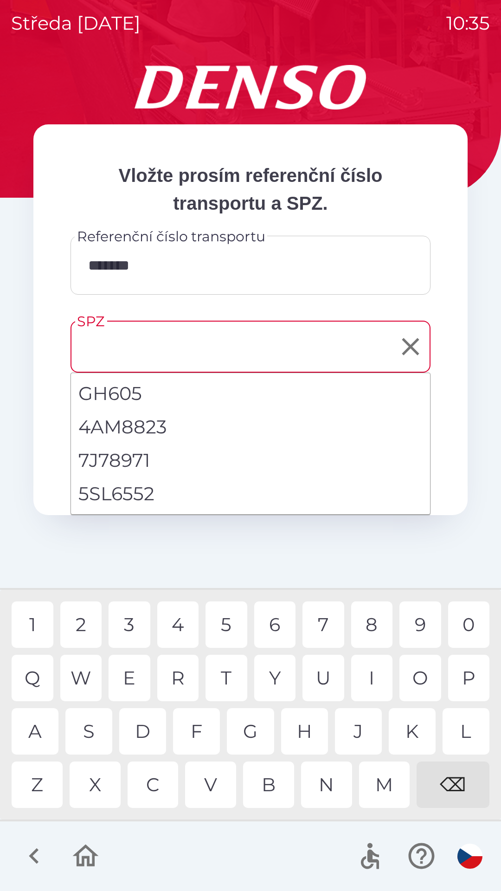
click at [210, 326] on input "SPZ" at bounding box center [244, 347] width 338 height 44
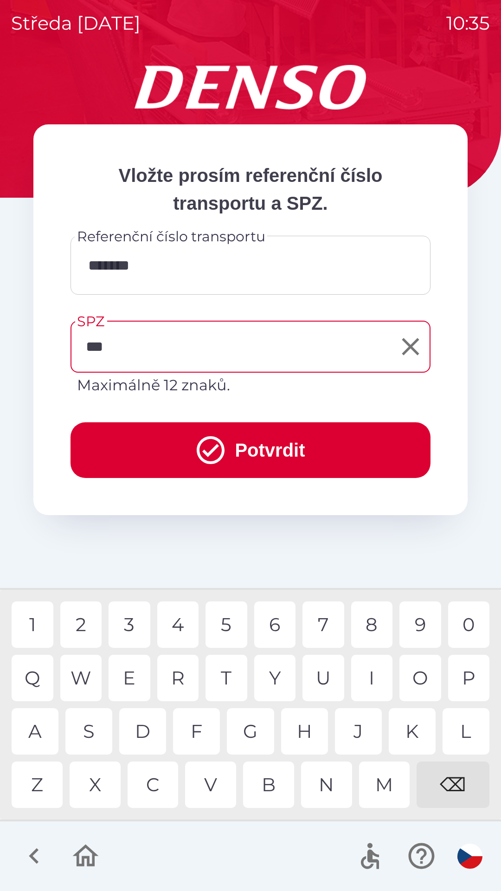
click at [45, 607] on div "1" at bounding box center [33, 625] width 42 height 46
click at [139, 624] on div "3" at bounding box center [130, 625] width 42 height 46
type input "*******"
click at [258, 438] on button "Potvrdit" at bounding box center [251, 450] width 360 height 56
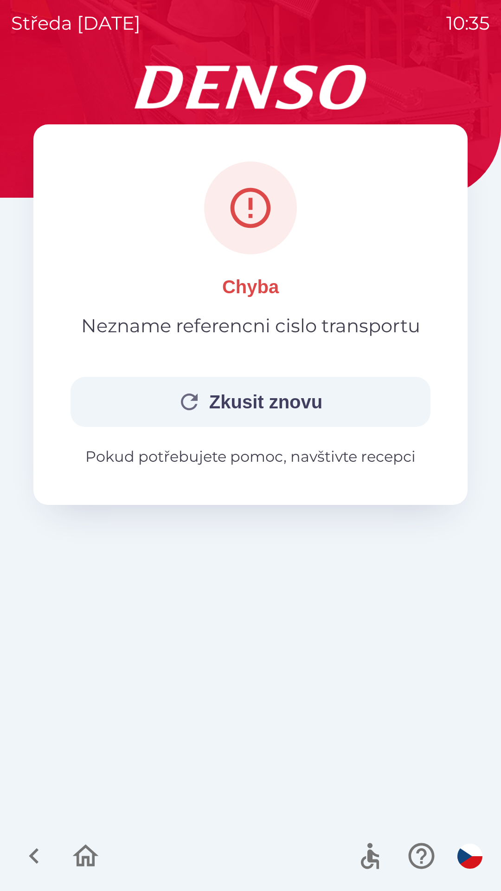
click at [277, 397] on button "Zkusit znovu" at bounding box center [251, 402] width 360 height 50
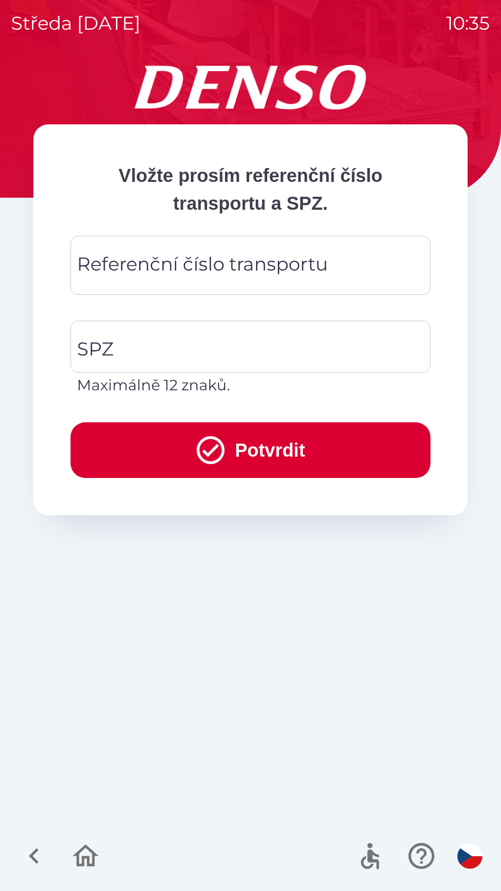
click at [279, 258] on div "Referenční číslo transportu Referenční číslo transportu" at bounding box center [251, 265] width 360 height 59
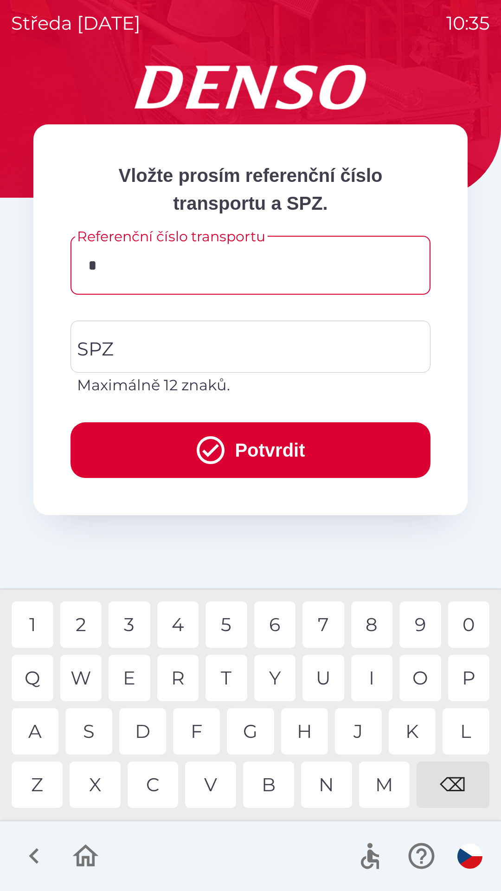
click at [282, 771] on div "B" at bounding box center [268, 785] width 51 height 46
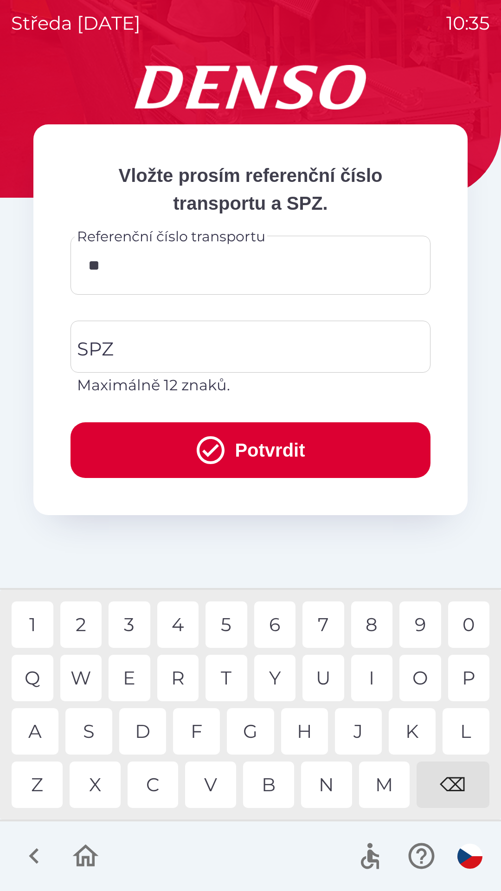
click at [469, 614] on div "0" at bounding box center [469, 625] width 42 height 46
click at [188, 612] on div "4" at bounding box center [178, 625] width 42 height 46
click at [41, 617] on div "1" at bounding box center [33, 625] width 42 height 46
type input "*******"
click at [222, 339] on input "SPZ" at bounding box center [244, 347] width 338 height 44
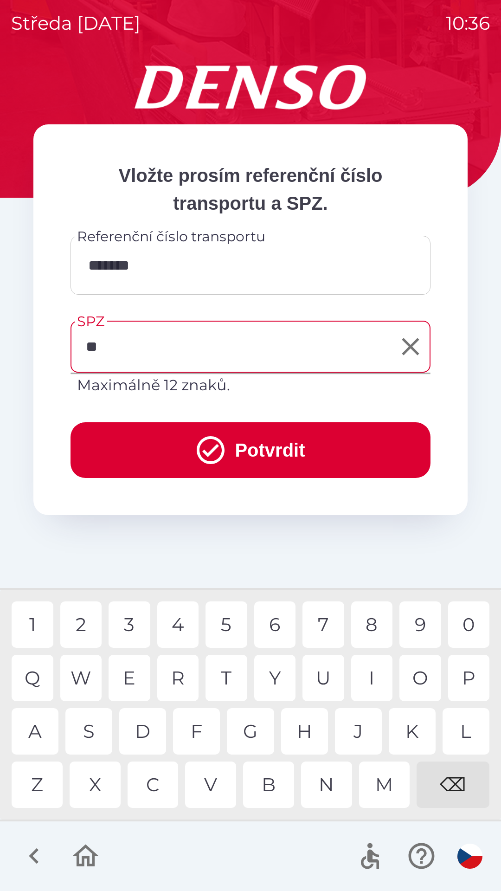
click at [357, 732] on div "J" at bounding box center [358, 731] width 47 height 46
click at [36, 617] on div "1" at bounding box center [33, 625] width 42 height 46
click at [132, 625] on div "3" at bounding box center [130, 625] width 42 height 46
type input "*******"
click at [286, 625] on div "6" at bounding box center [275, 625] width 42 height 46
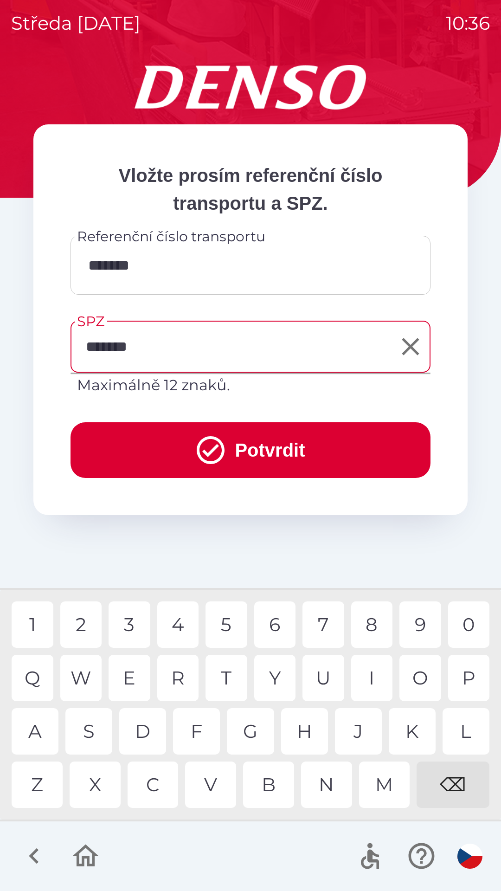
click at [259, 436] on button "Potvrdit" at bounding box center [251, 450] width 360 height 56
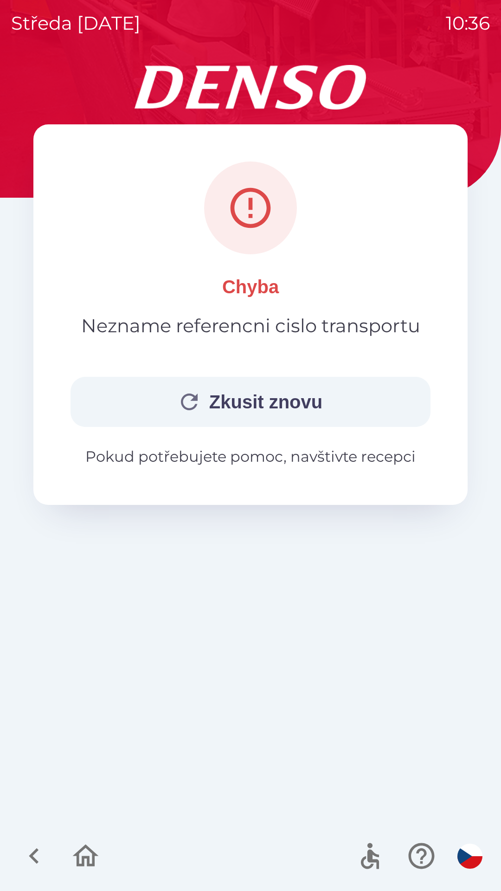
click at [297, 394] on button "Zkusit znovu" at bounding box center [251, 402] width 360 height 50
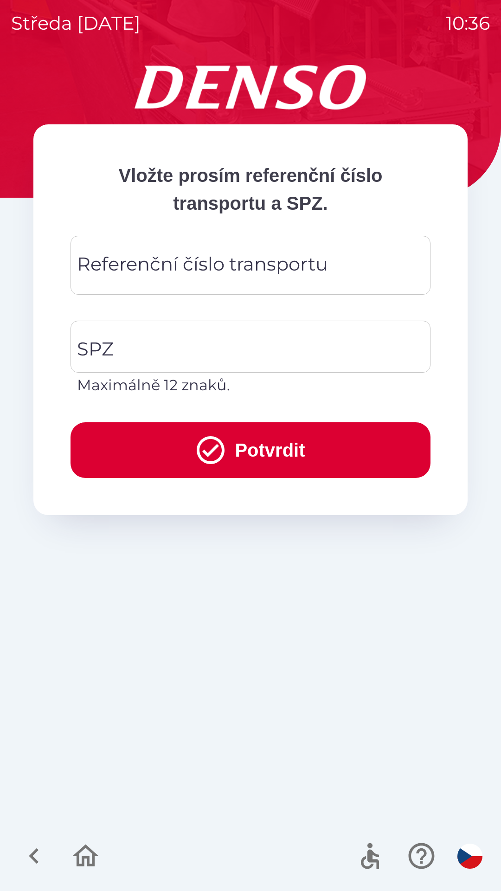
click at [37, 854] on icon "button" at bounding box center [34, 856] width 31 height 31
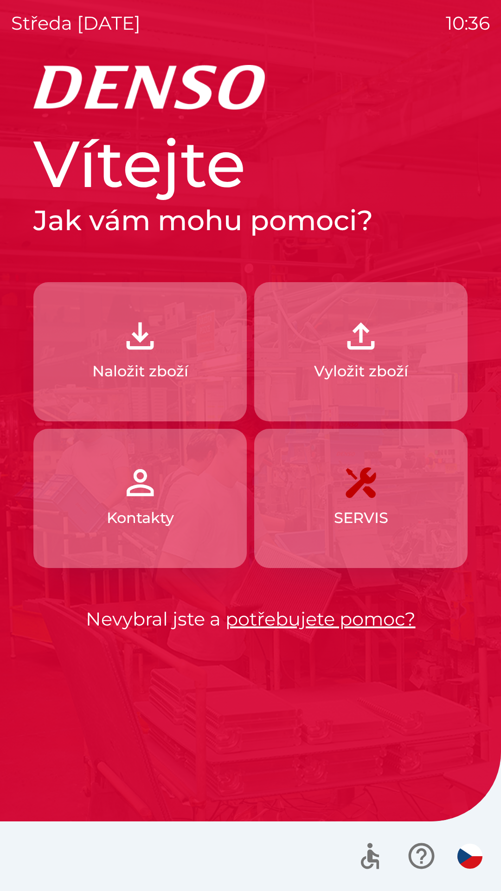
click at [133, 362] on p "Naložit zboží" at bounding box center [140, 371] width 96 height 22
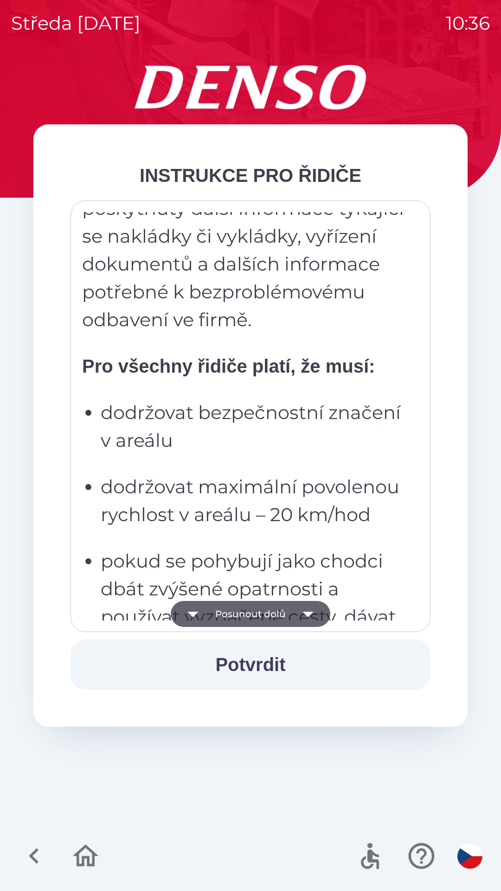
scroll to position [636, 0]
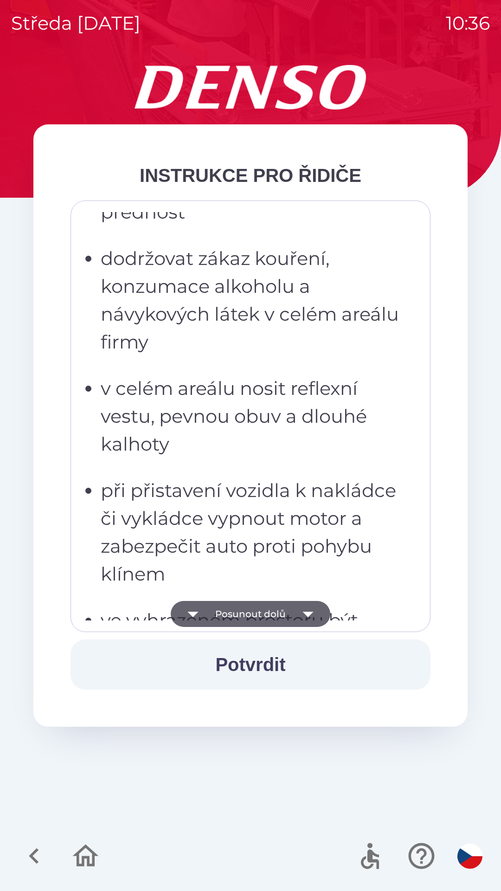
click at [187, 460] on ul "dodržovat bezpečnostní značení v areálu dodržovat maximální povolenou rychlost …" at bounding box center [244, 286] width 324 height 752
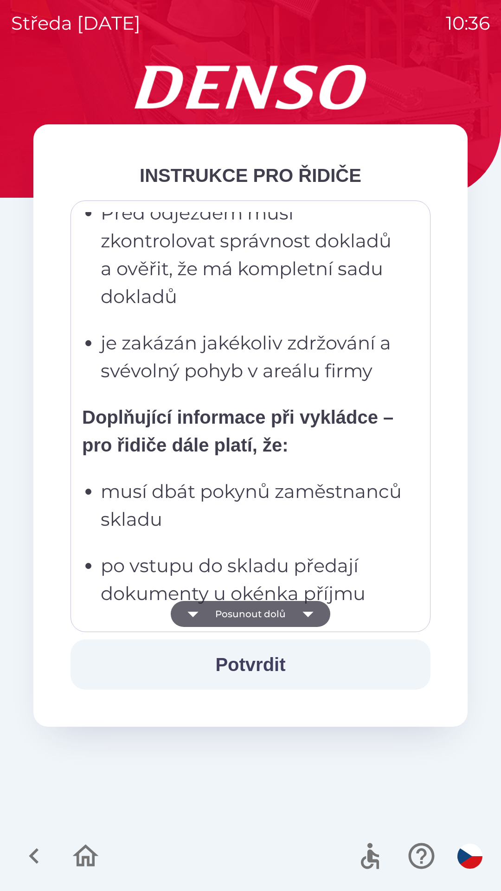
click at [196, 626] on p "řidiči mají zákaz opustit vyhrazený prostor a volně se pohybovat v prostorách s…" at bounding box center [253, 668] width 305 height 84
click at [208, 552] on p "po vstupu do skladu předají dokumenty u okénka příjmu" at bounding box center [253, 580] width 305 height 56
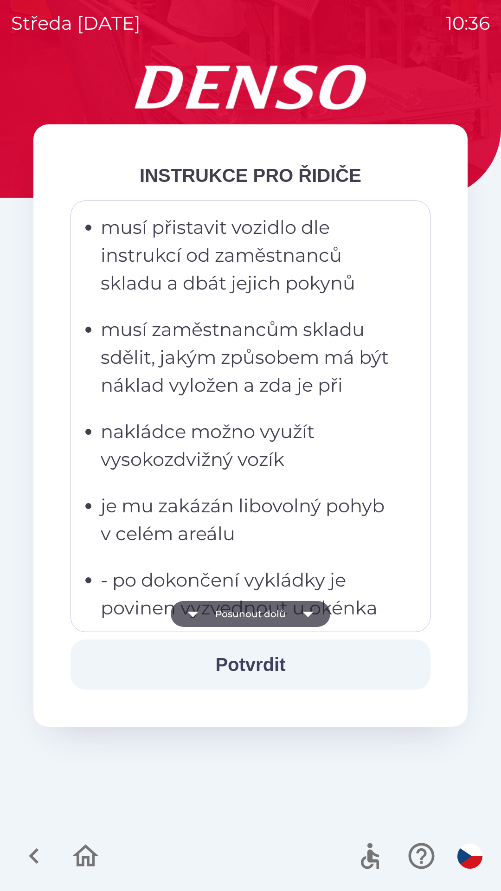
click at [193, 474] on p "nakládce možno využít vysokozdvižný vozík" at bounding box center [253, 446] width 305 height 56
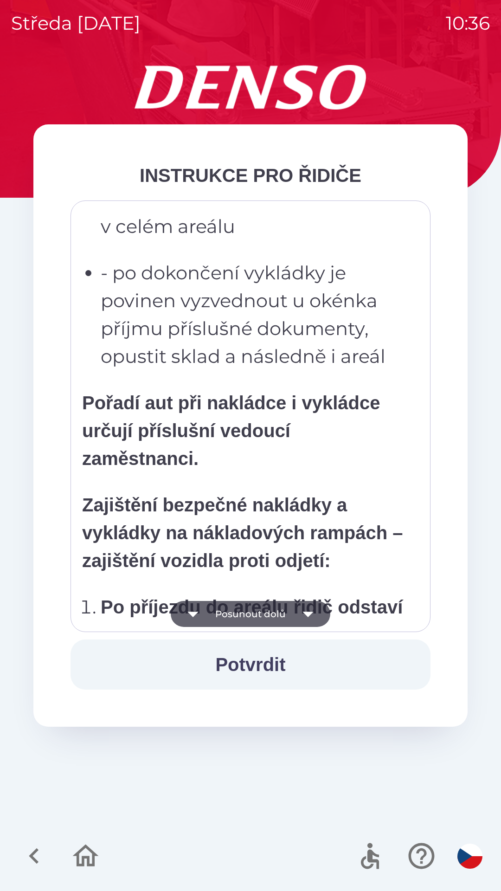
scroll to position [3512, 0]
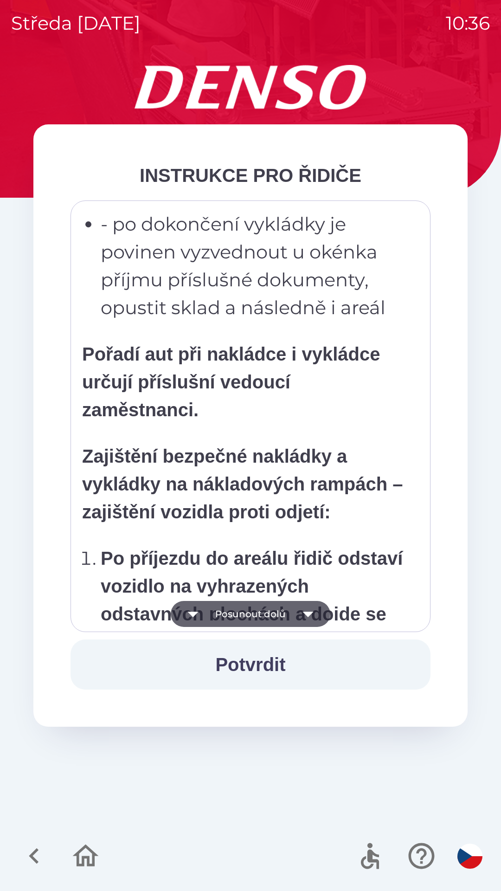
click at [195, 473] on strong "Zajištění bezpečné nakládky a vykládky na nákladových rampách – zajištění vozid…" at bounding box center [242, 484] width 321 height 76
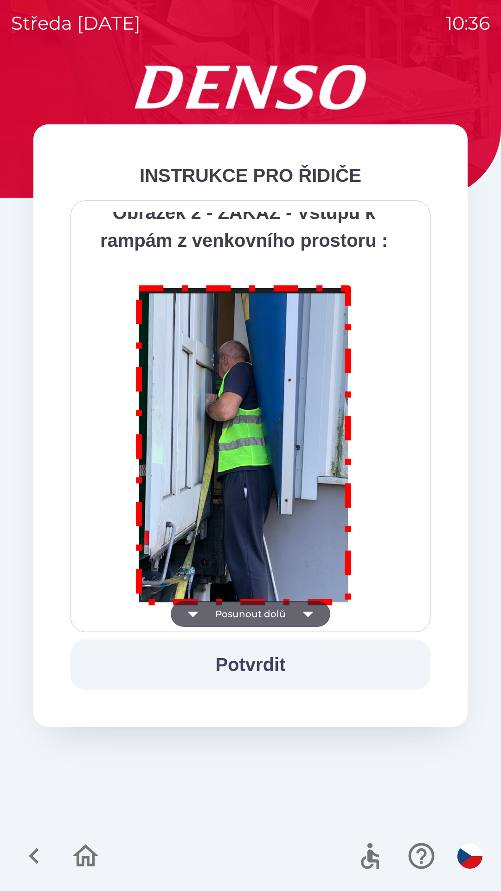
scroll to position [5217, 0]
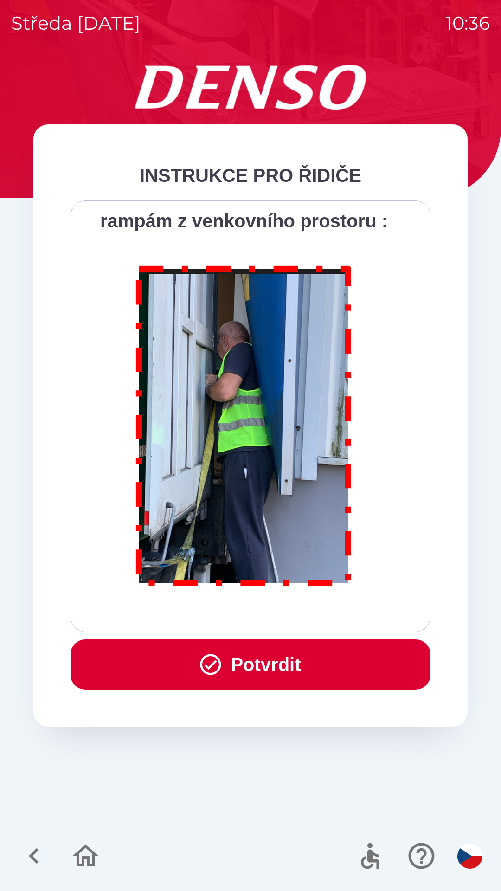
click at [265, 654] on button "Potvrdit" at bounding box center [251, 665] width 360 height 50
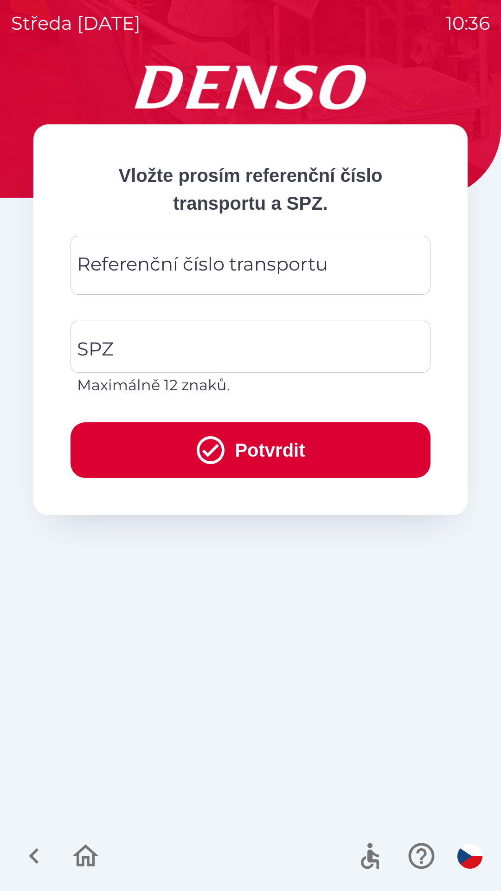
click at [226, 257] on div "Referenční číslo transportu Referenční číslo transportu" at bounding box center [251, 265] width 360 height 59
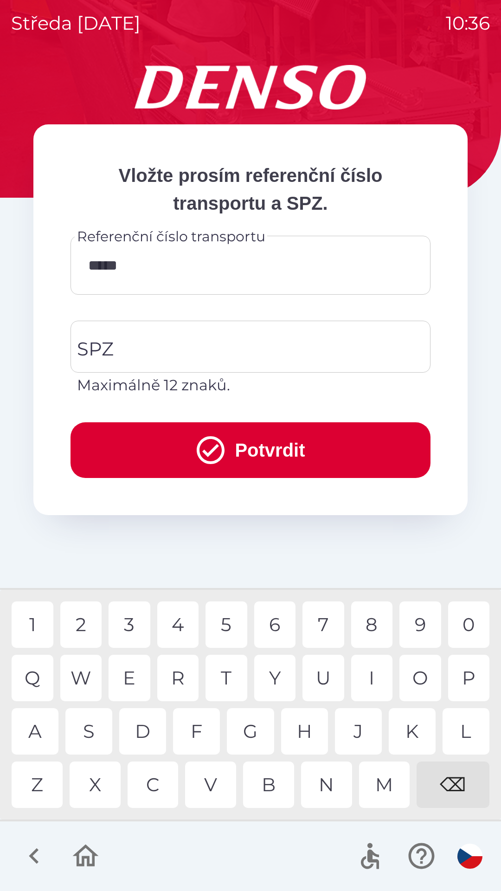
click at [43, 609] on div "1" at bounding box center [33, 625] width 42 height 46
click at [45, 620] on div "1" at bounding box center [33, 625] width 42 height 46
type input "********"
click at [309, 338] on input "SPZ" at bounding box center [244, 347] width 338 height 44
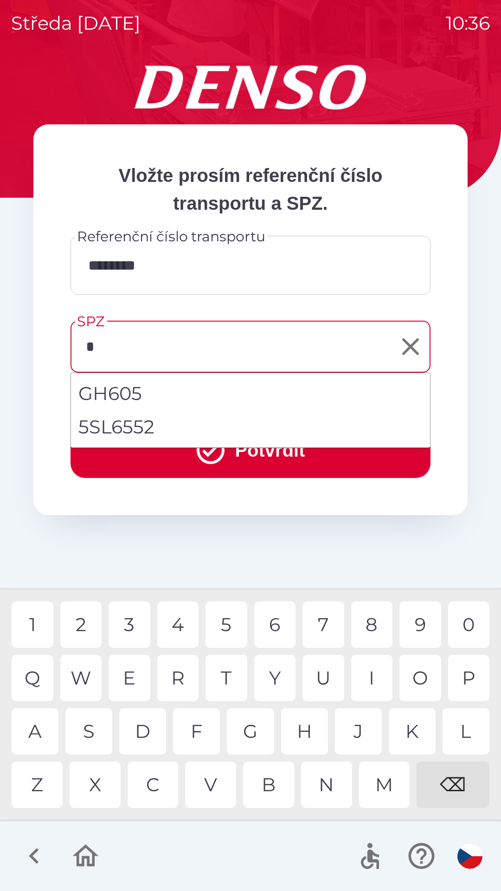
click at [279, 614] on div "6" at bounding box center [275, 625] width 42 height 46
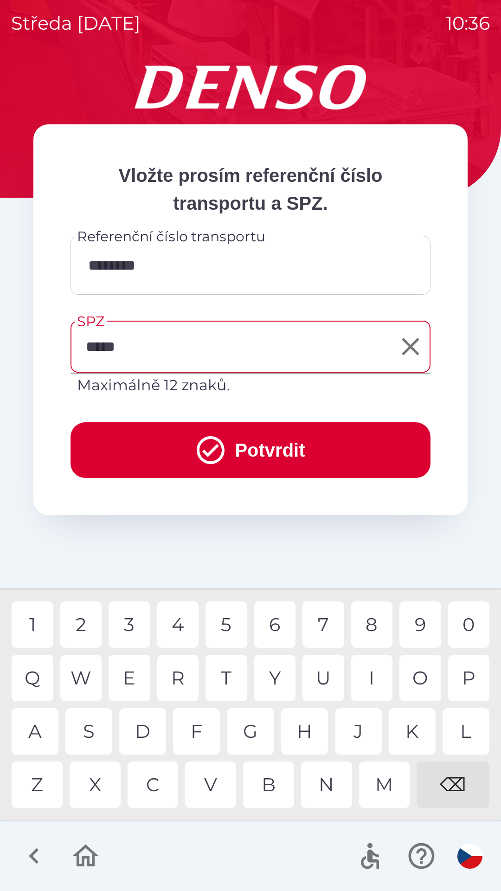
click at [138, 617] on div "3" at bounding box center [130, 625] width 42 height 46
type input "*******"
click at [279, 623] on div "6" at bounding box center [275, 625] width 42 height 46
click at [258, 441] on button "Potvrdit" at bounding box center [251, 450] width 360 height 56
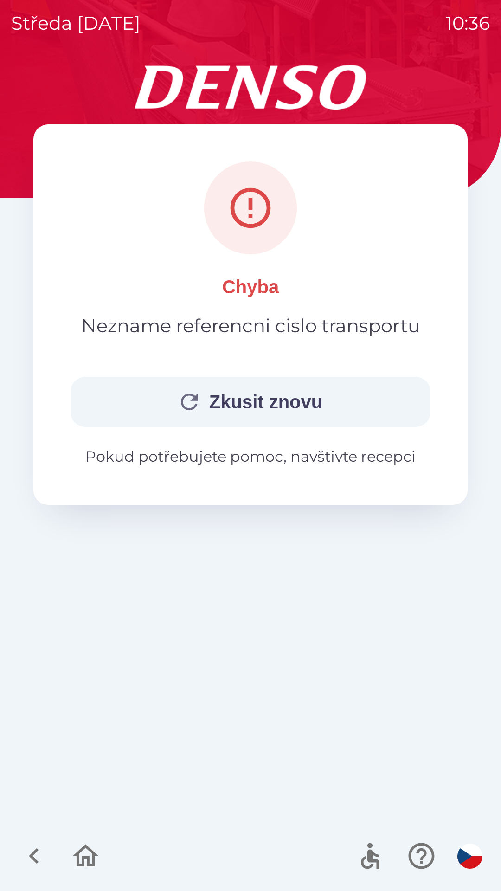
click at [291, 394] on button "Zkusit znovu" at bounding box center [251, 402] width 360 height 50
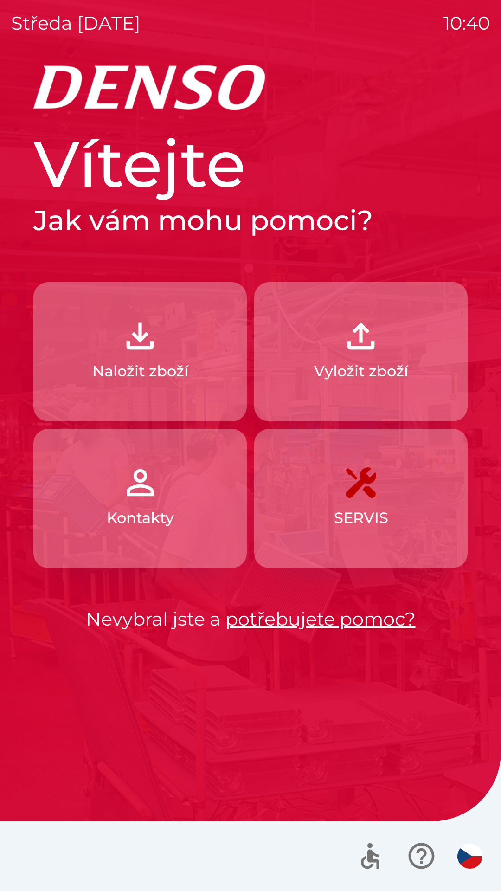
click at [155, 348] on img "button" at bounding box center [140, 336] width 41 height 41
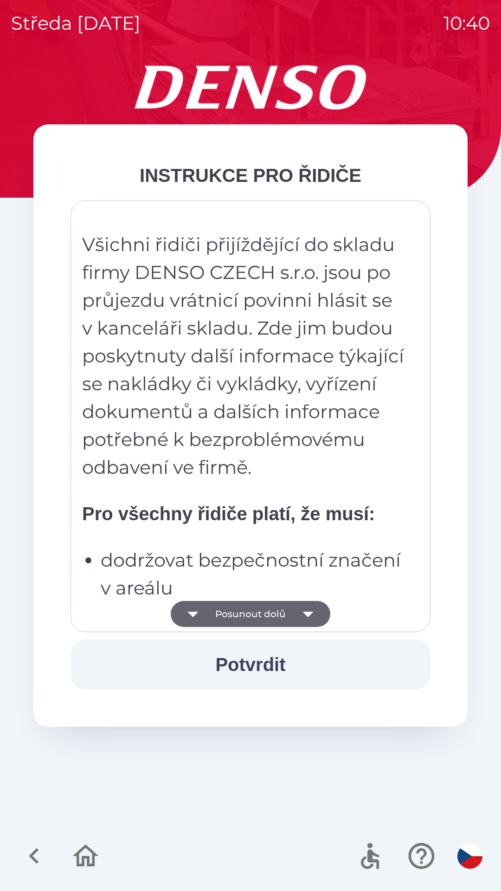
click at [266, 621] on button "Posunout dolů" at bounding box center [251, 614] width 160 height 26
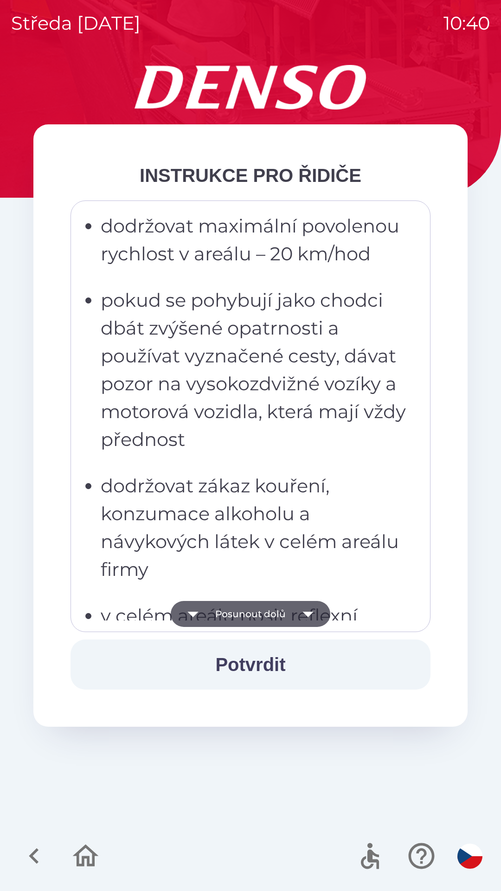
click at [260, 613] on button "Posunout dolů" at bounding box center [251, 614] width 160 height 26
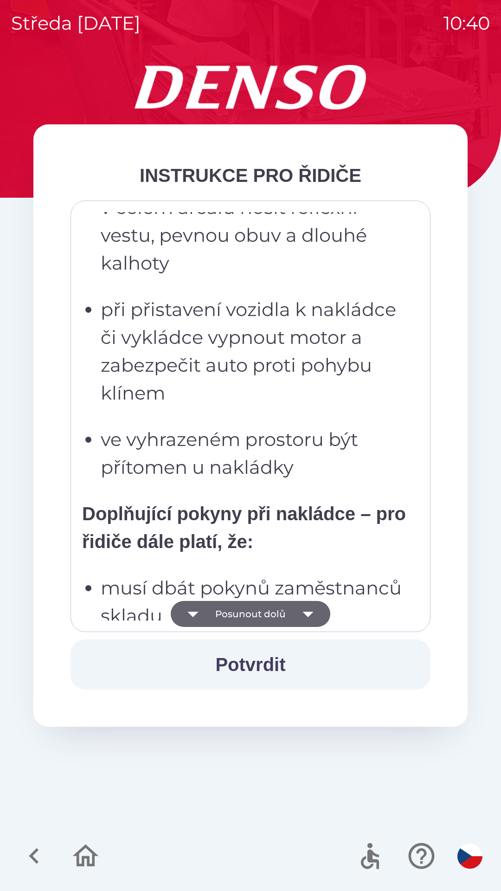
click at [258, 612] on button "Posunout dolů" at bounding box center [251, 614] width 160 height 26
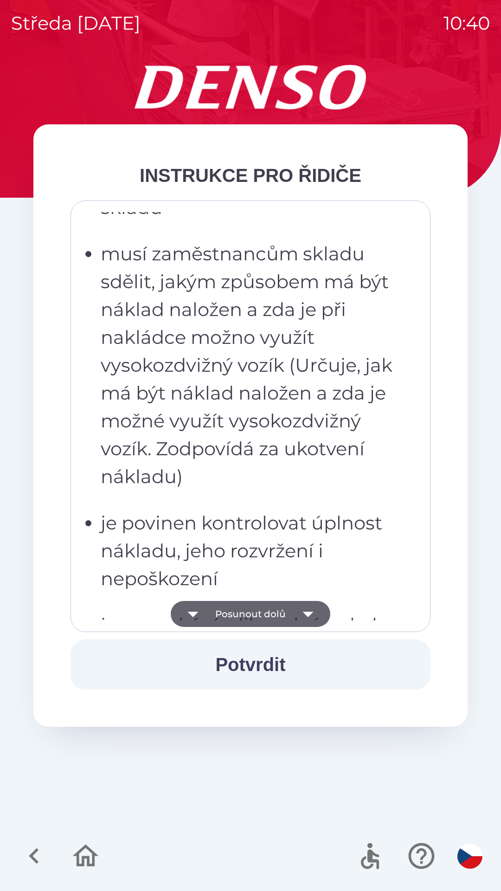
click at [257, 613] on button "Posunout dolů" at bounding box center [251, 614] width 160 height 26
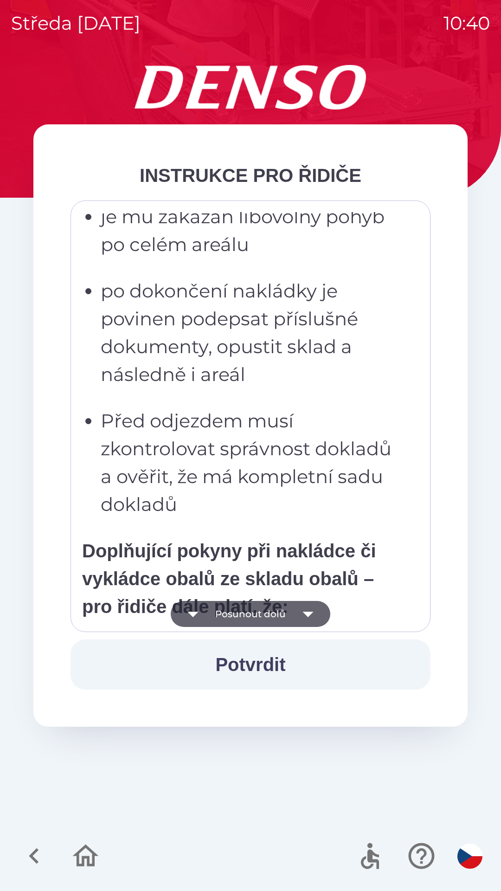
click at [256, 615] on button "Posunout dolů" at bounding box center [251, 614] width 160 height 26
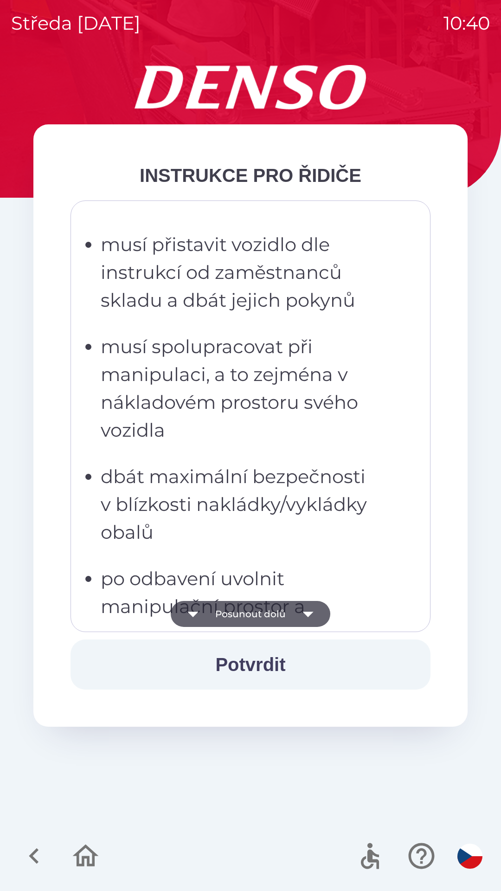
click at [252, 611] on button "Posunout dolů" at bounding box center [251, 614] width 160 height 26
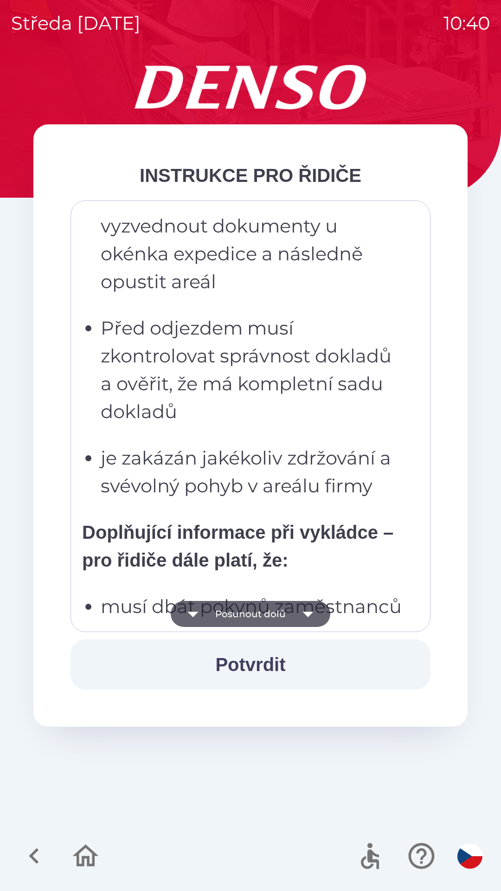
click at [252, 617] on button "Posunout dolů" at bounding box center [251, 614] width 160 height 26
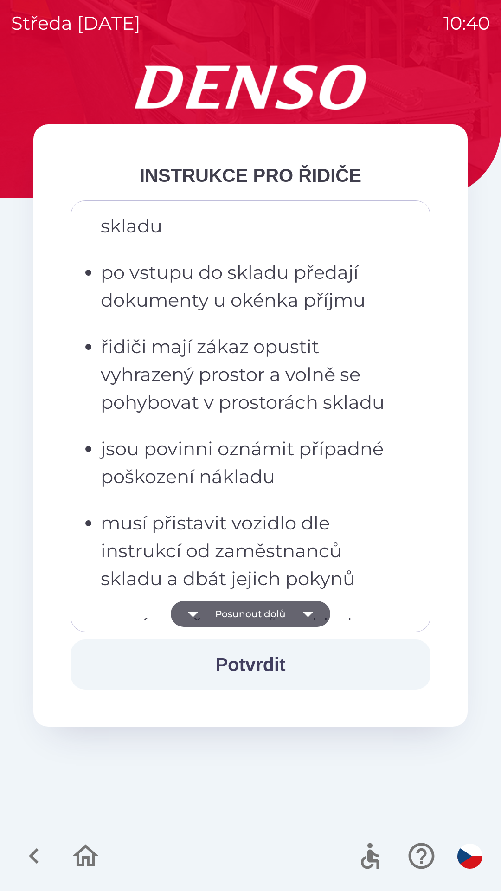
click at [249, 617] on button "Posunout dolů" at bounding box center [251, 614] width 160 height 26
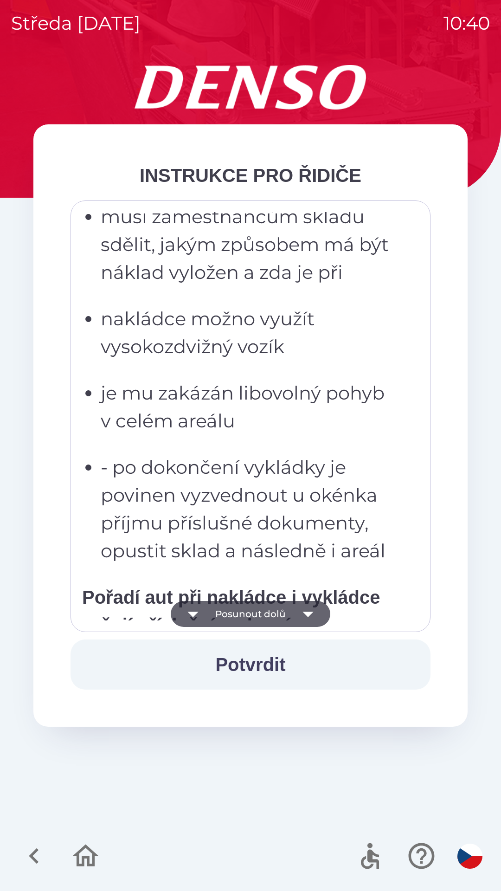
click at [247, 621] on button "Posunout dolů" at bounding box center [251, 614] width 160 height 26
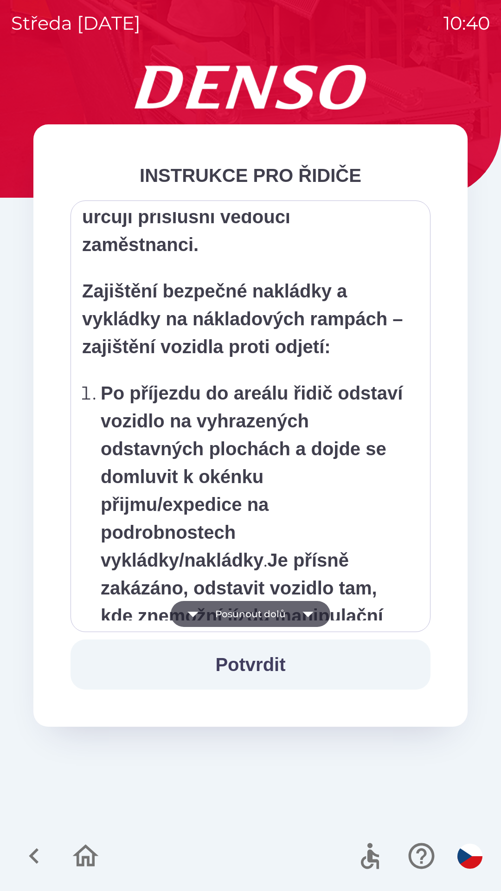
click at [247, 622] on button "Posunout dolů" at bounding box center [251, 614] width 160 height 26
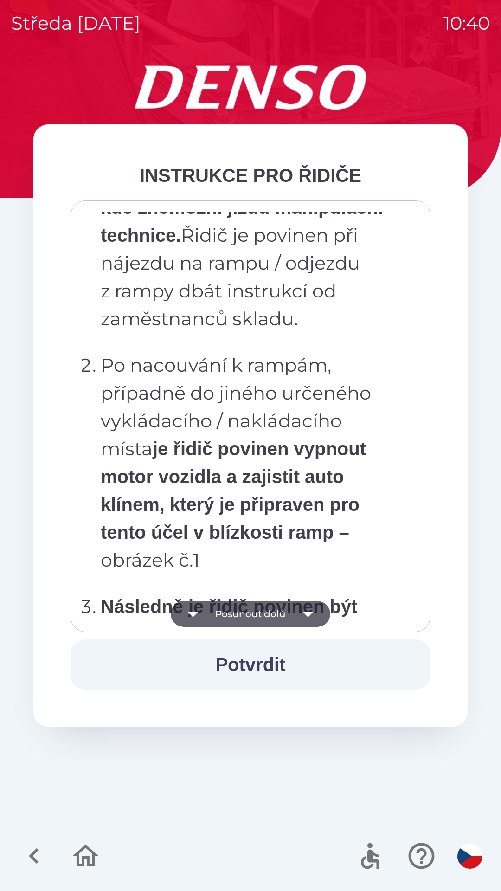
click at [253, 620] on button "Posunout dolů" at bounding box center [251, 614] width 160 height 26
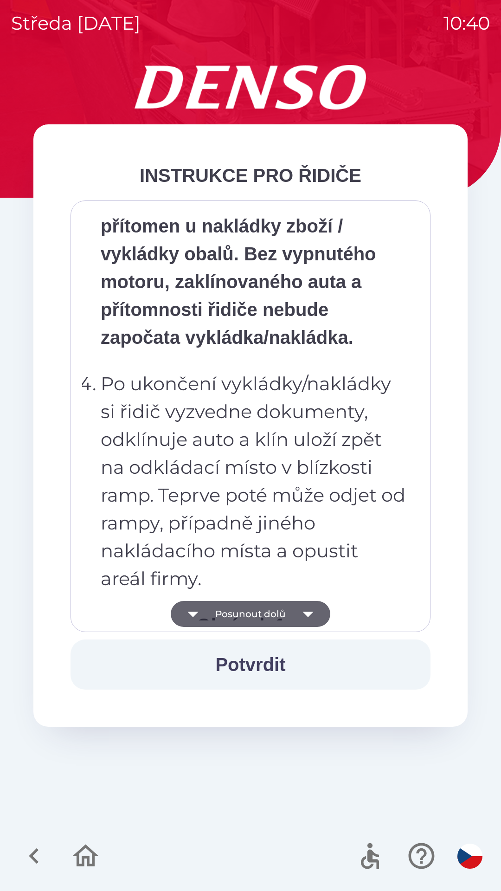
click at [255, 620] on button "Posunout dolů" at bounding box center [251, 614] width 160 height 26
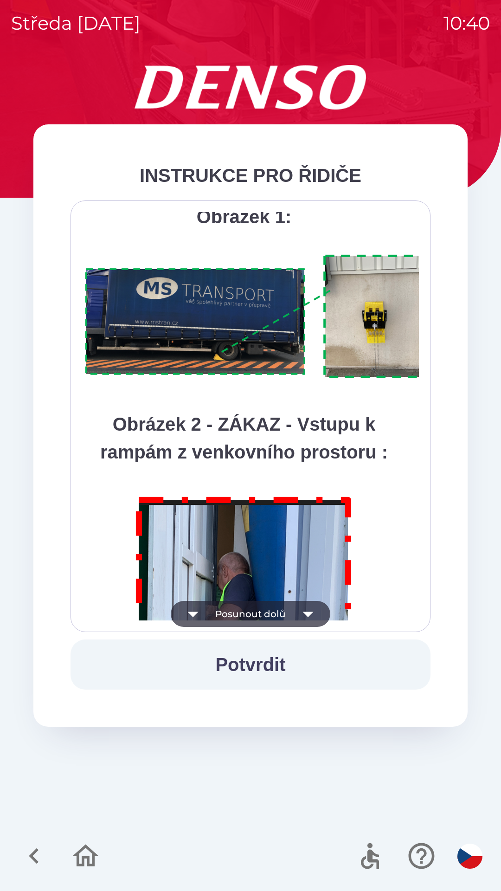
click at [257, 616] on button "Posunout dolů" at bounding box center [251, 614] width 160 height 26
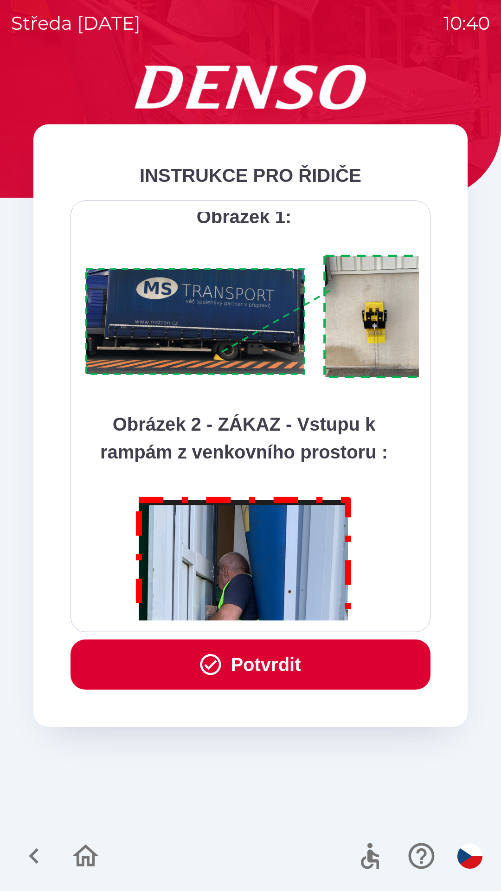
scroll to position [5217, 0]
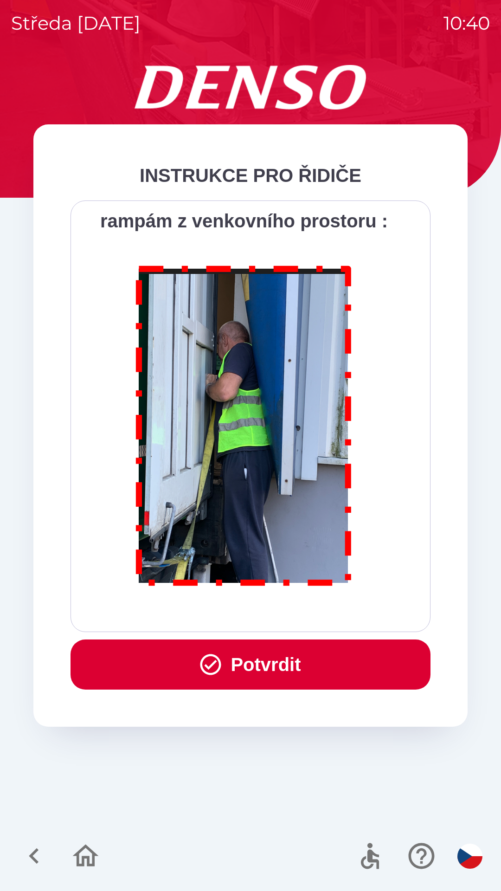
click at [226, 652] on button "Potvrdit" at bounding box center [251, 665] width 360 height 50
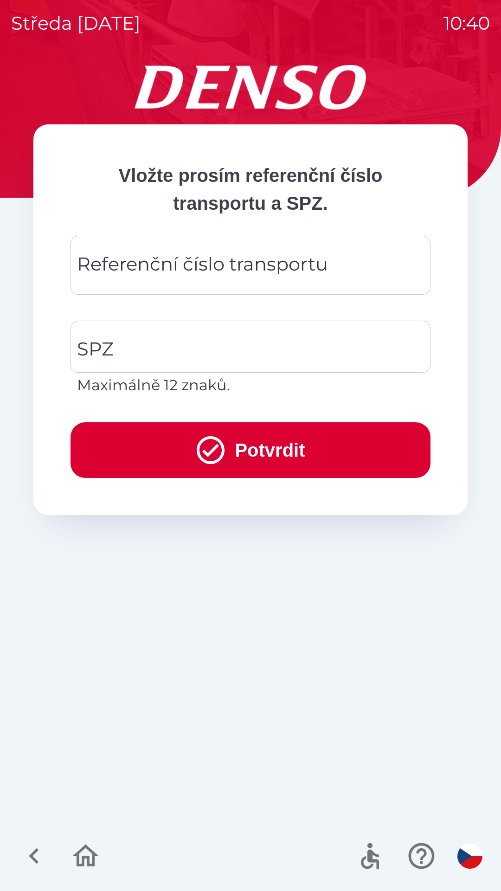
click at [191, 271] on div "Referenční číslo transportu Referenční číslo transportu" at bounding box center [251, 265] width 360 height 59
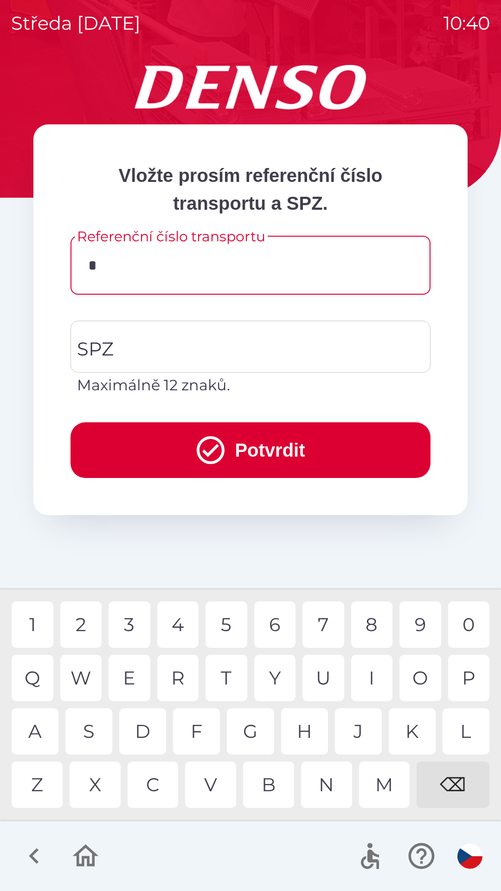
click at [166, 792] on div "C" at bounding box center [153, 785] width 51 height 46
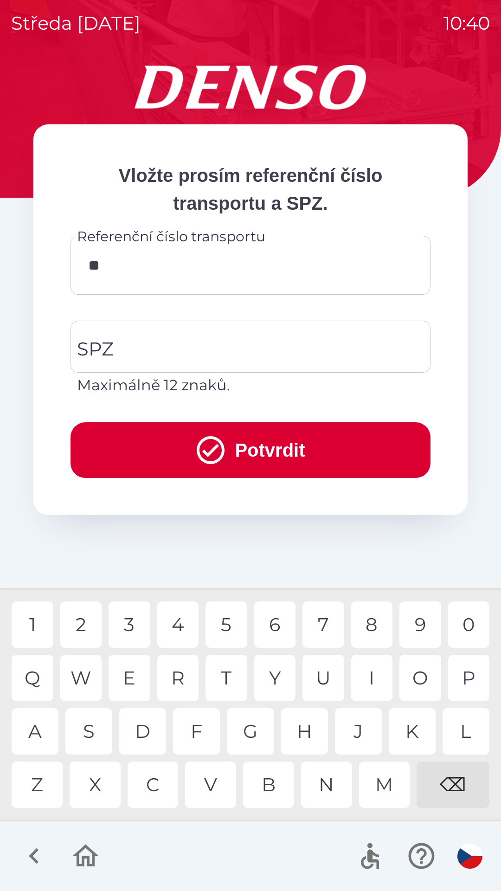
click at [49, 676] on div "Q" at bounding box center [33, 678] width 42 height 46
click at [481, 622] on div "0" at bounding box center [469, 625] width 42 height 46
click at [80, 622] on div "2" at bounding box center [81, 625] width 42 height 46
type input "*********"
click at [86, 625] on div "2" at bounding box center [81, 625] width 42 height 46
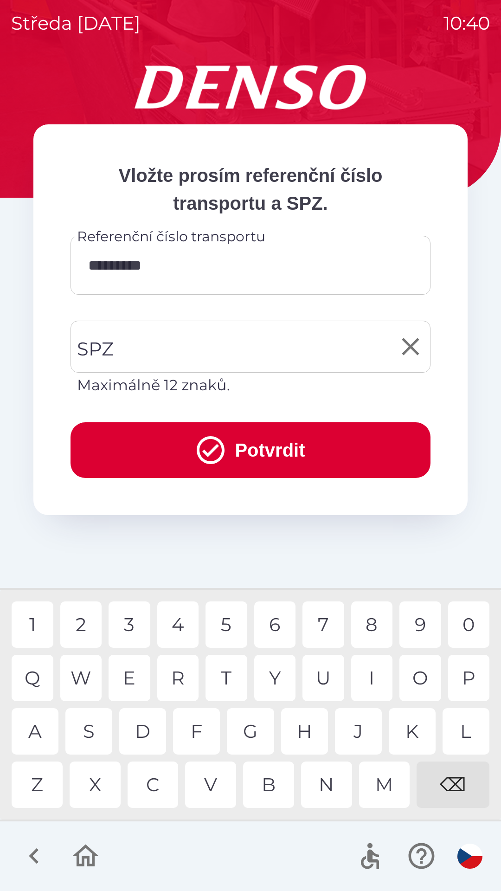
click at [221, 347] on input "SPZ" at bounding box center [244, 347] width 338 height 44
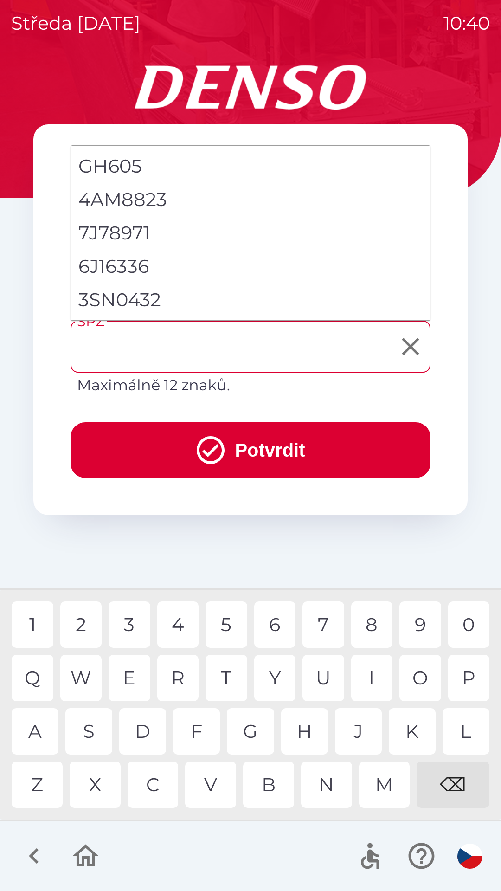
click at [140, 297] on li "3SN0432" at bounding box center [250, 299] width 359 height 33
type input "*******"
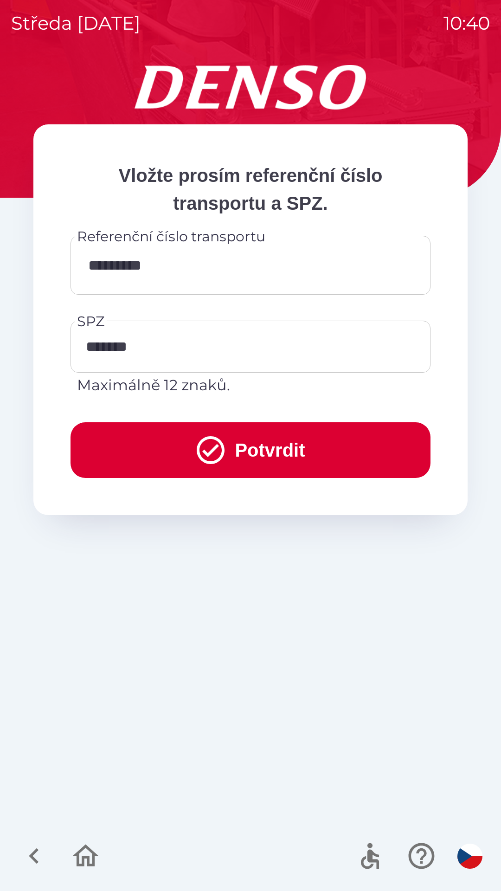
click at [225, 449] on button "Potvrdit" at bounding box center [251, 450] width 360 height 56
